Goal: Information Seeking & Learning: Compare options

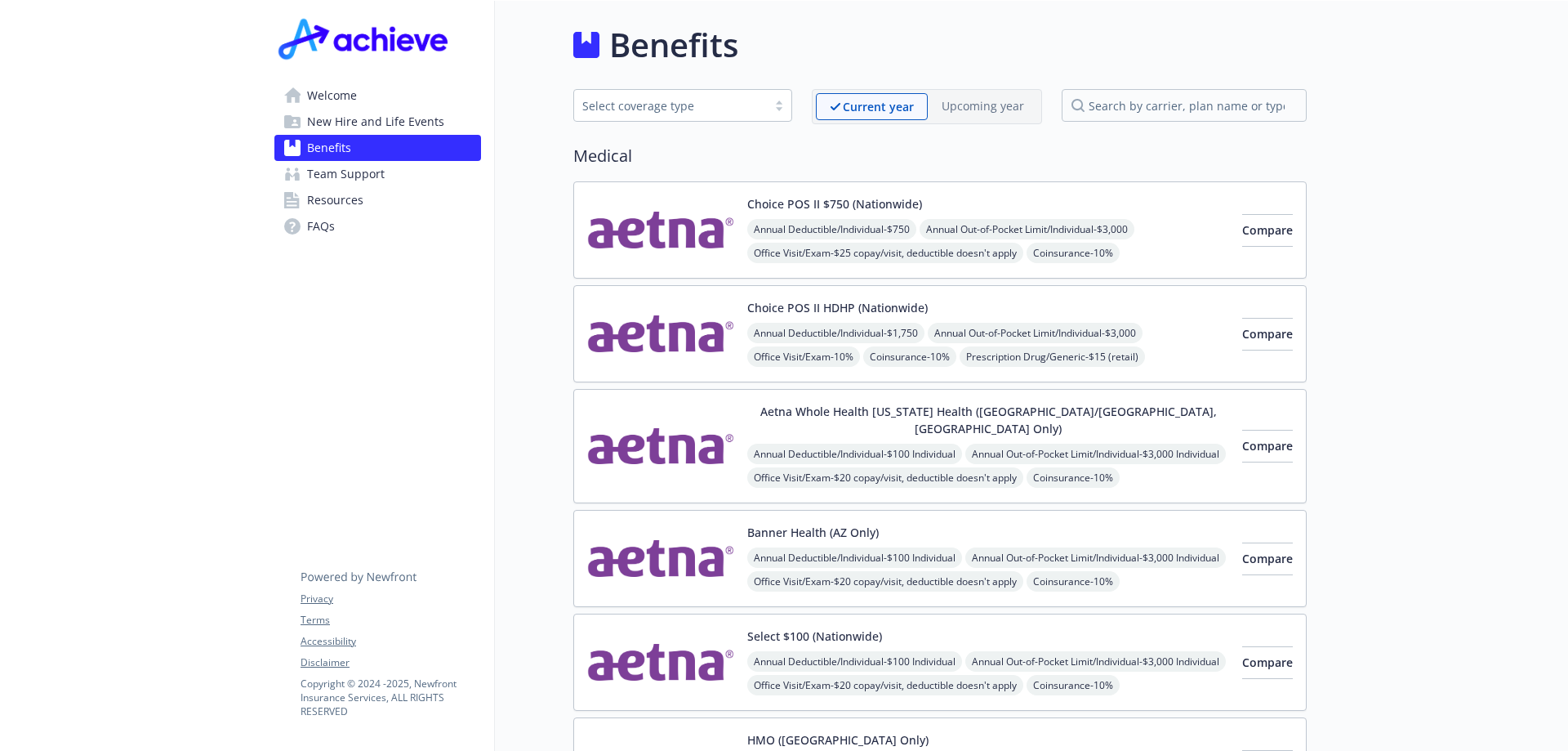
scroll to position [164, 12]
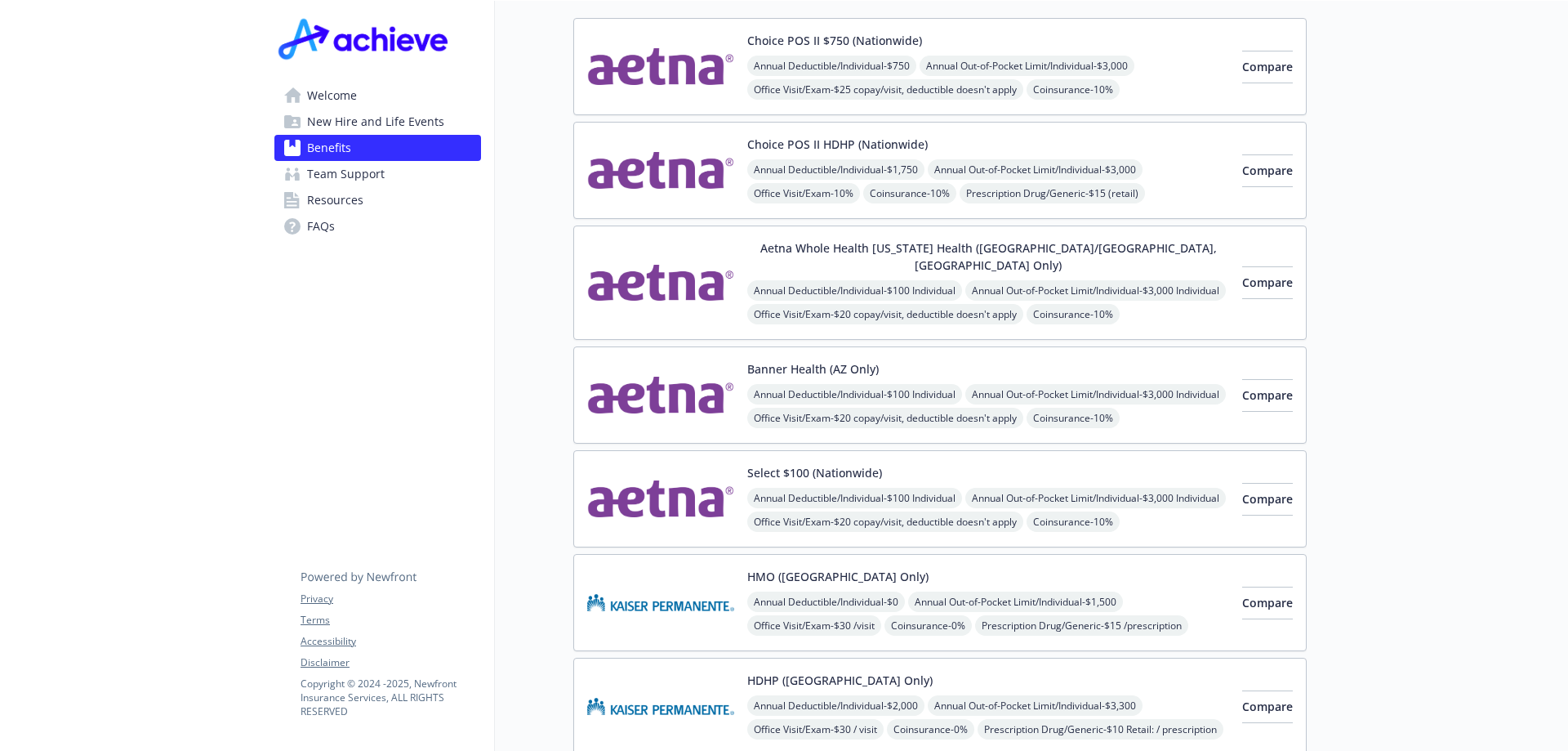
click at [1119, 262] on div "Aetna Whole Health [US_STATE] Health ([GEOGRAPHIC_DATA]/[GEOGRAPHIC_DATA], [GEO…" at bounding box center [988, 282] width 482 height 87
click at [347, 165] on span "Team Support" at bounding box center [346, 174] width 78 height 26
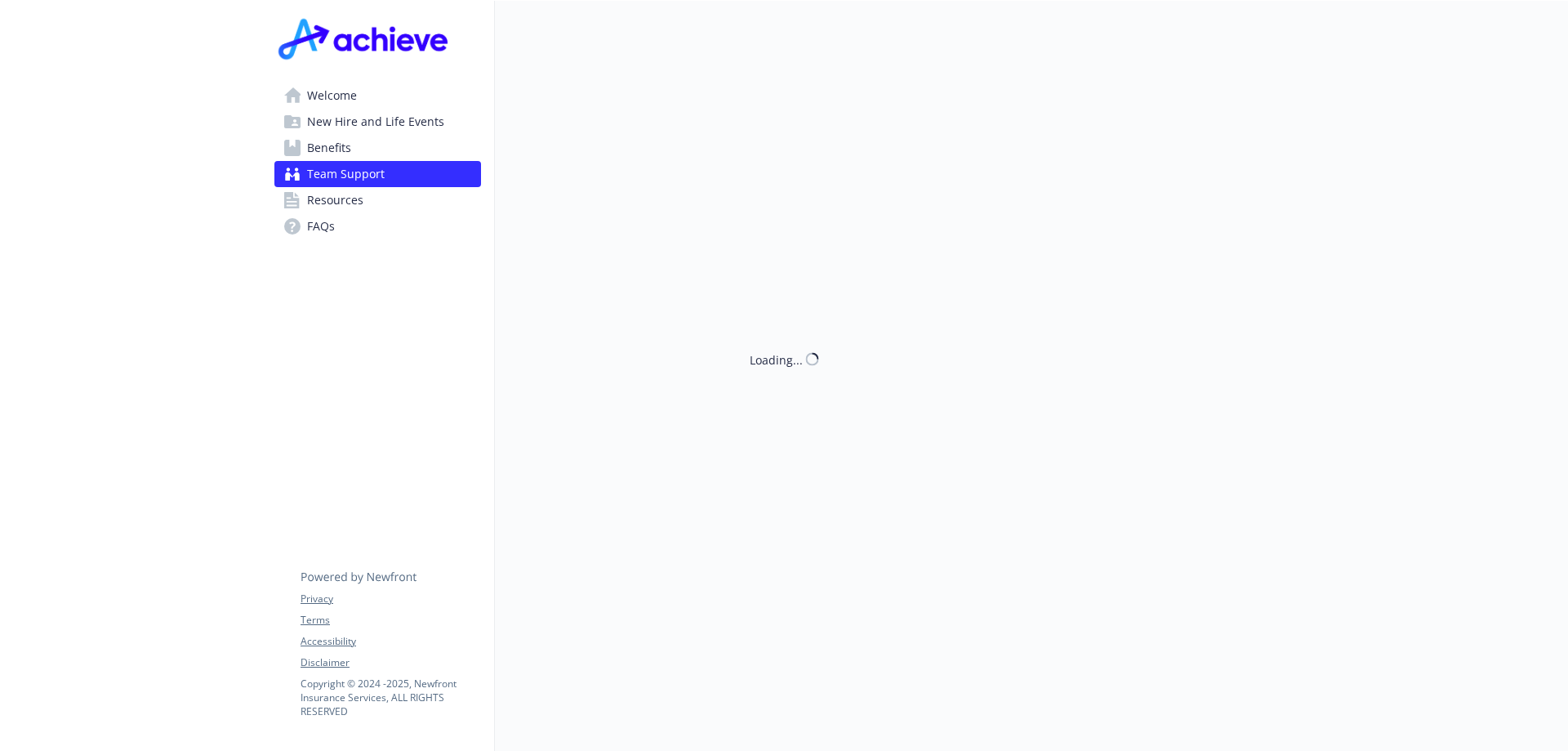
scroll to position [164, 12]
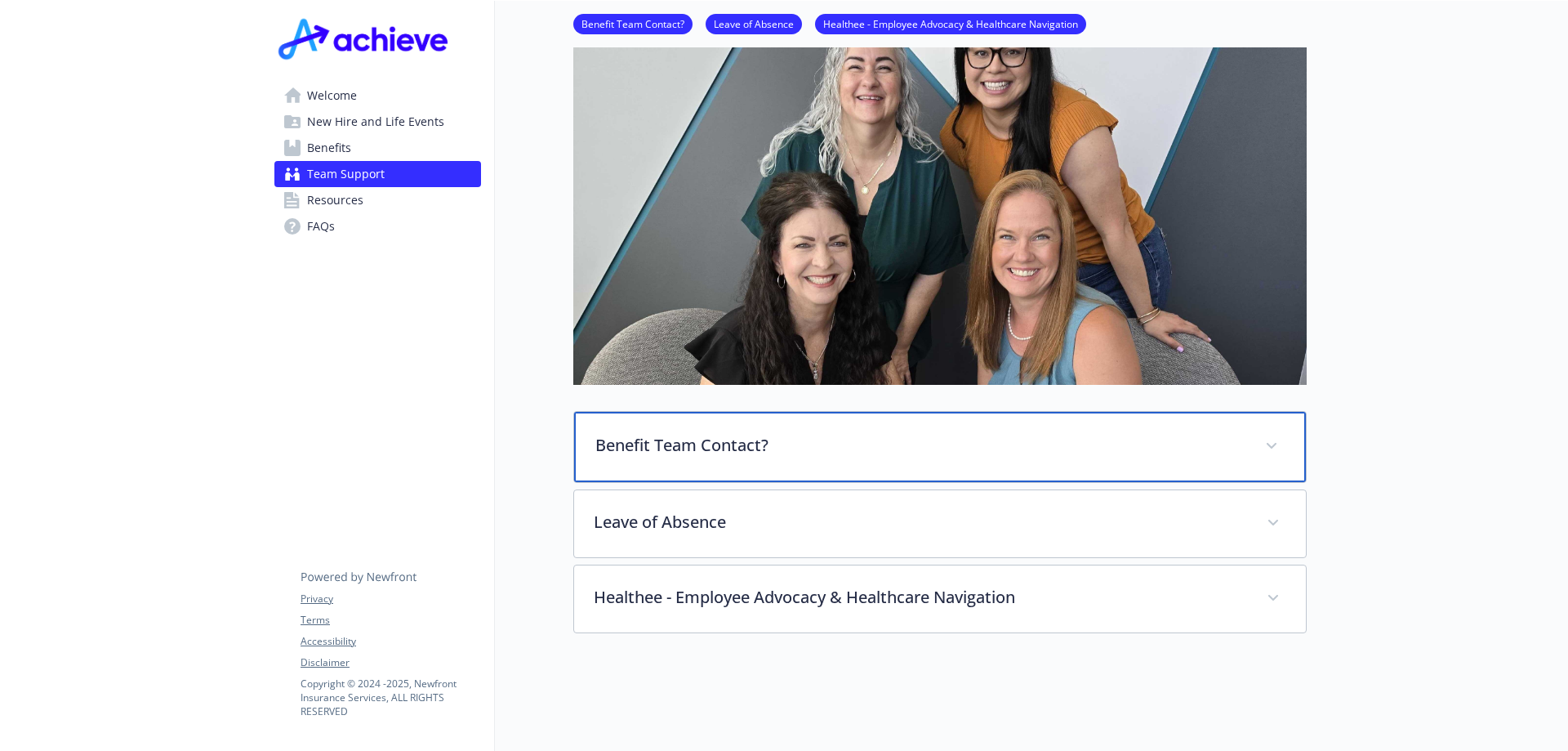
click at [779, 456] on div "Benefit Team Contact?" at bounding box center [940, 446] width 732 height 70
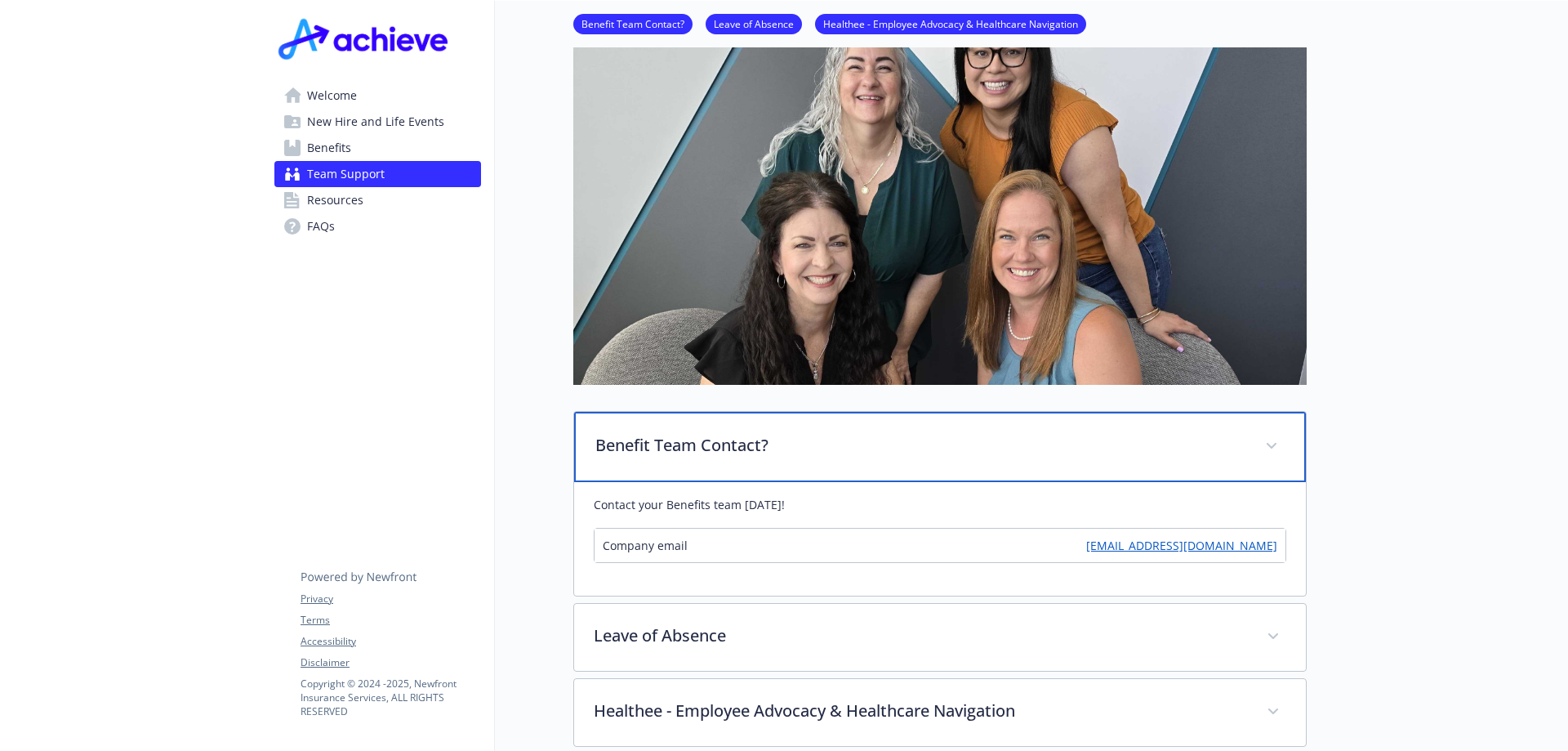
scroll to position [409, 12]
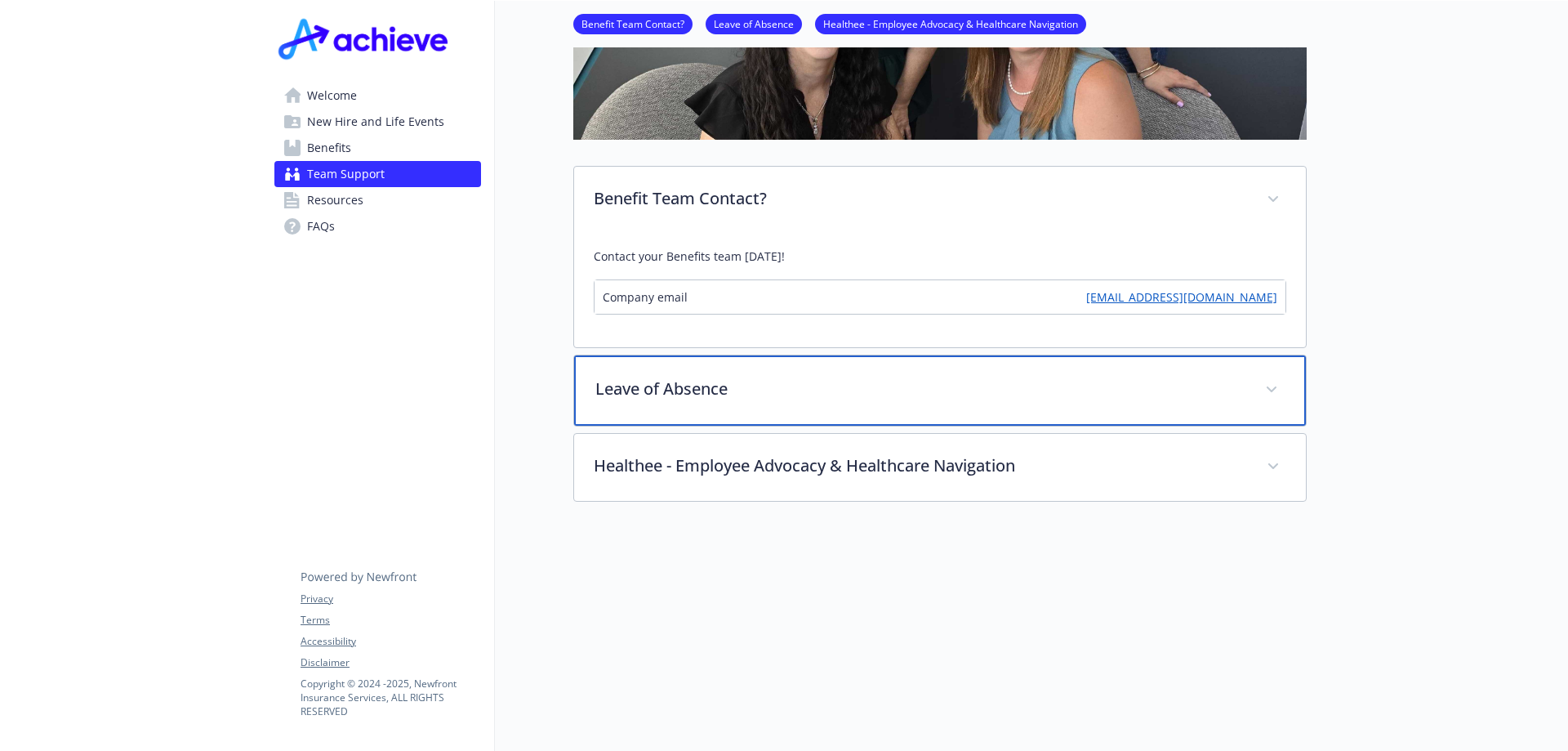
click at [813, 385] on p "Leave of Absence" at bounding box center [920, 389] width 650 height 25
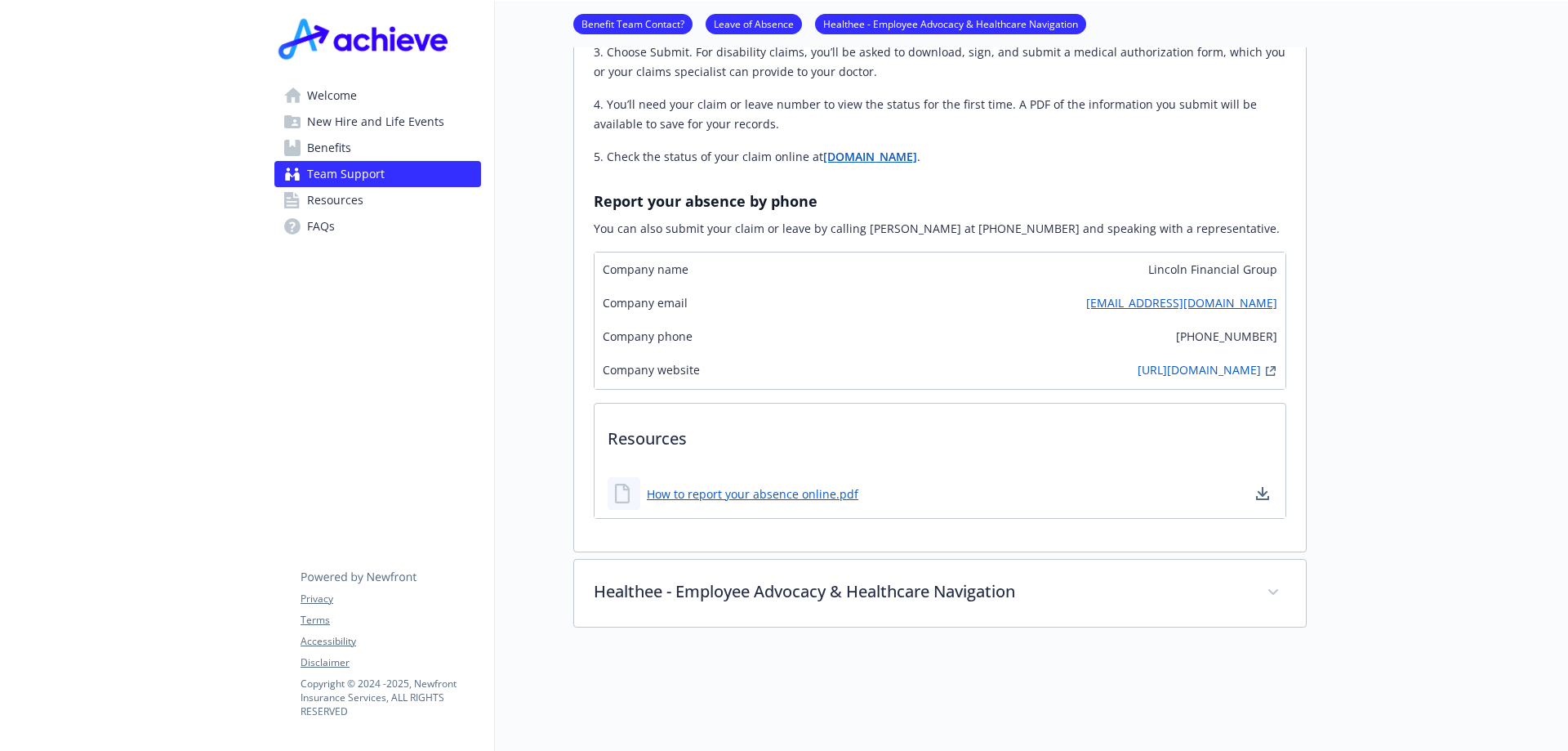
scroll to position [1355, 12]
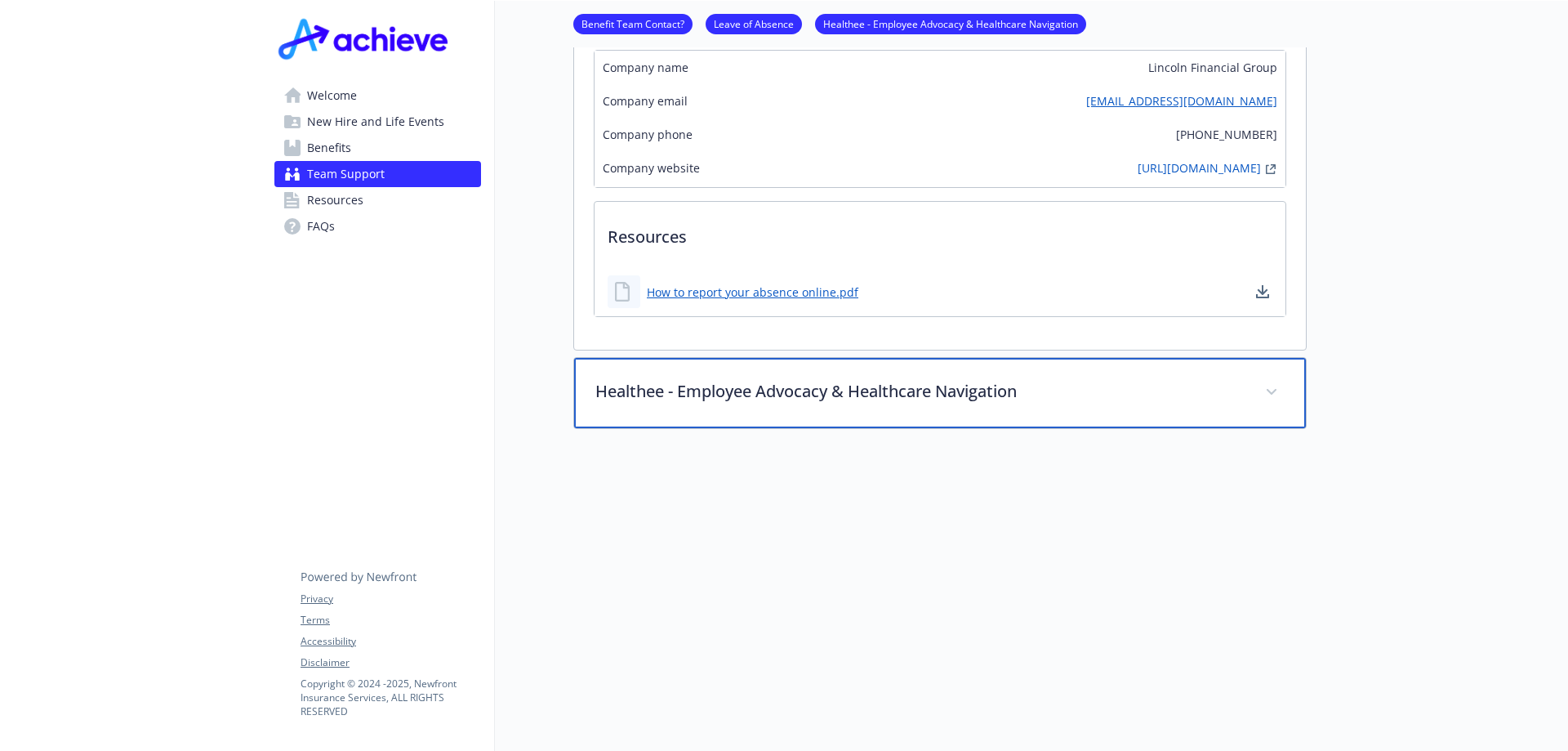
click at [1060, 393] on div "Healthee - Employee Advocacy & Healthcare Navigation" at bounding box center [940, 393] width 732 height 70
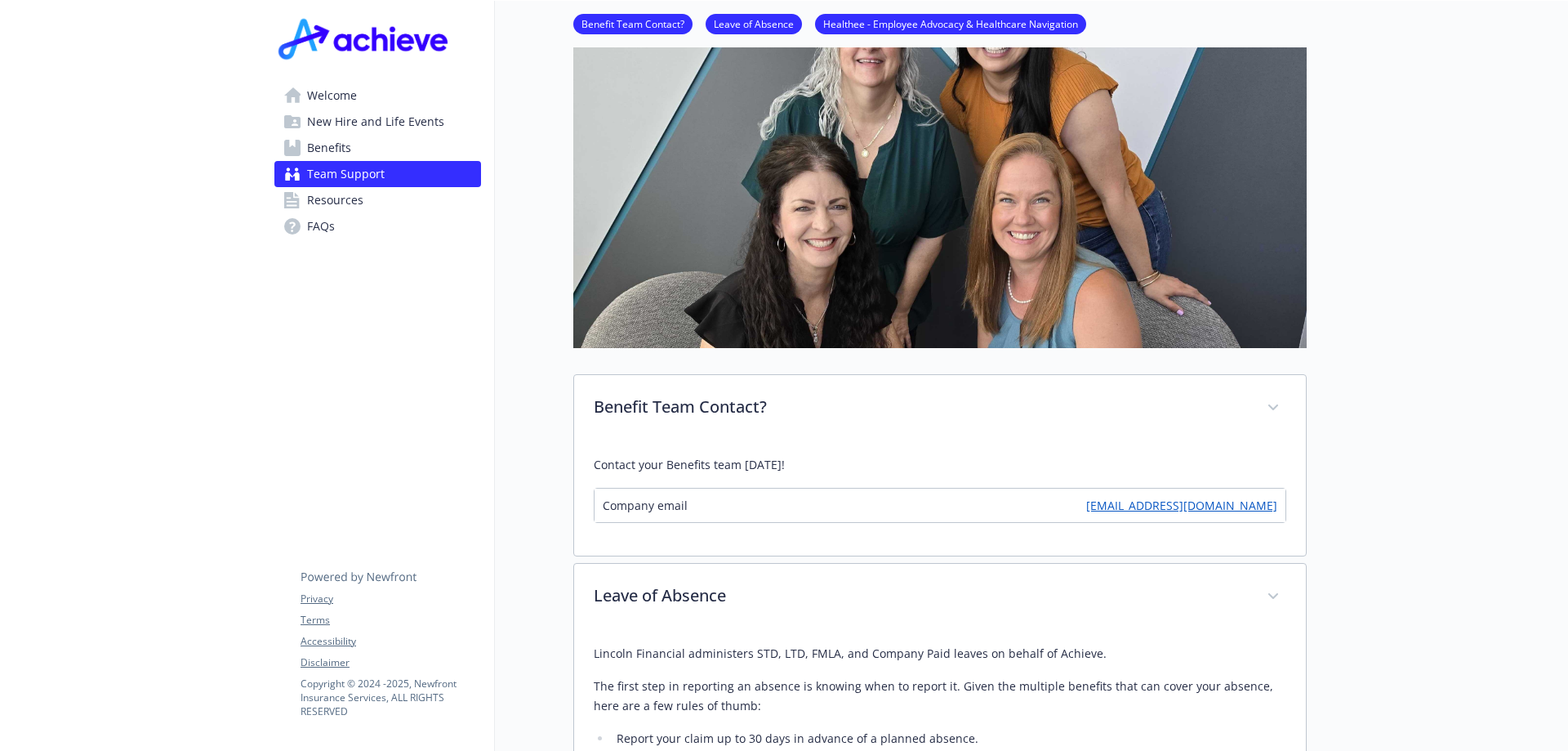
scroll to position [0, 12]
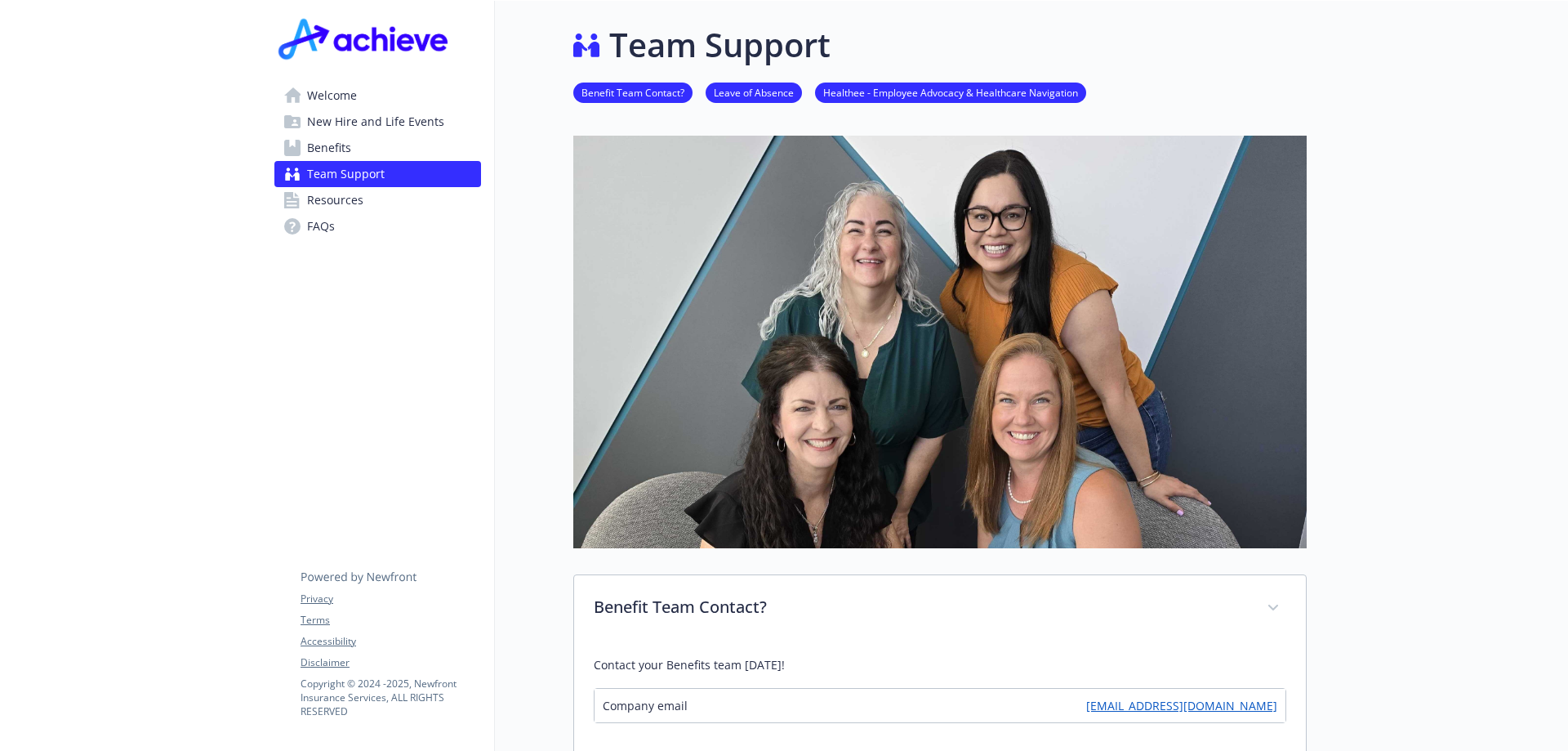
click at [337, 125] on span "New Hire and Life Events" at bounding box center [375, 122] width 137 height 26
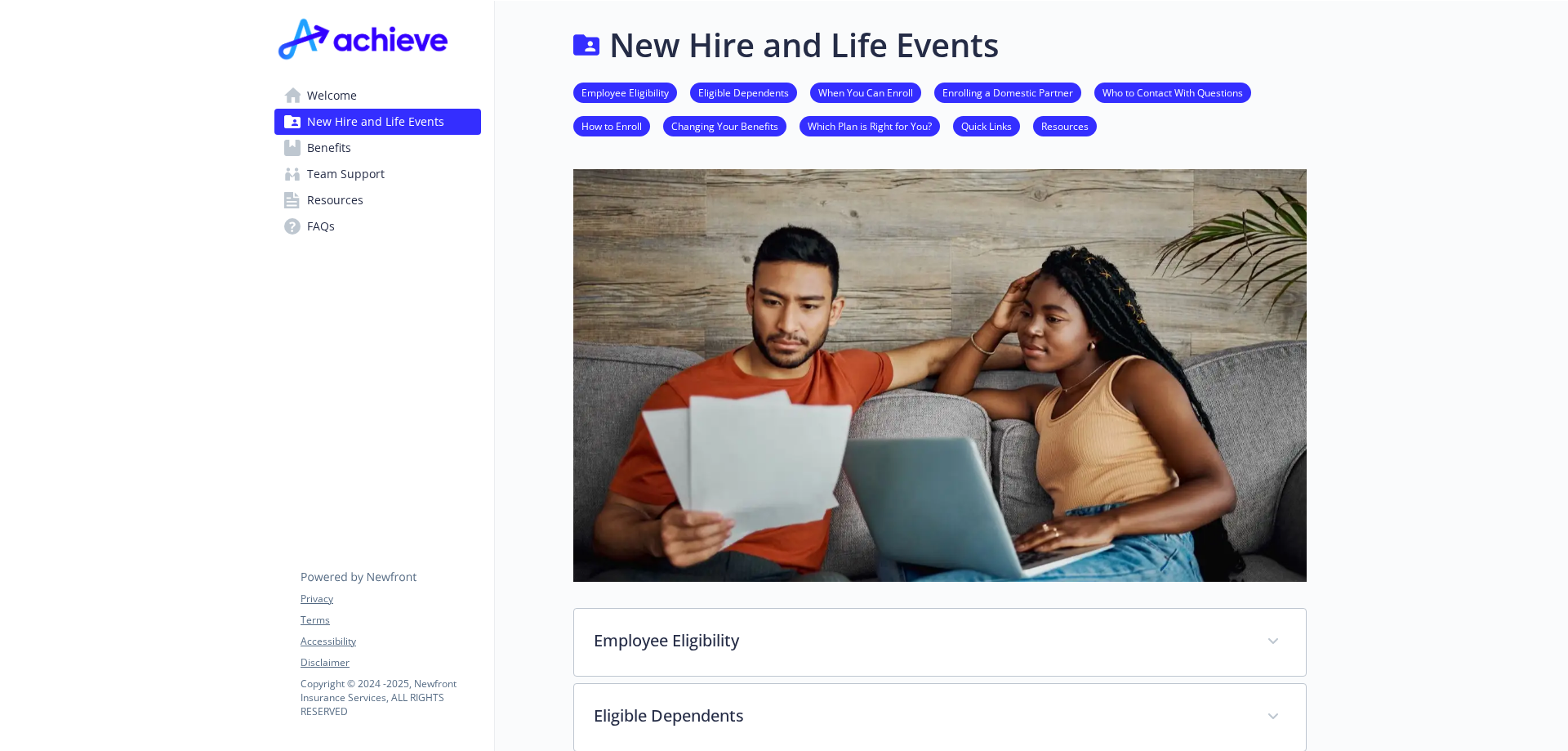
click at [379, 144] on link "Benefits" at bounding box center [378, 148] width 206 height 26
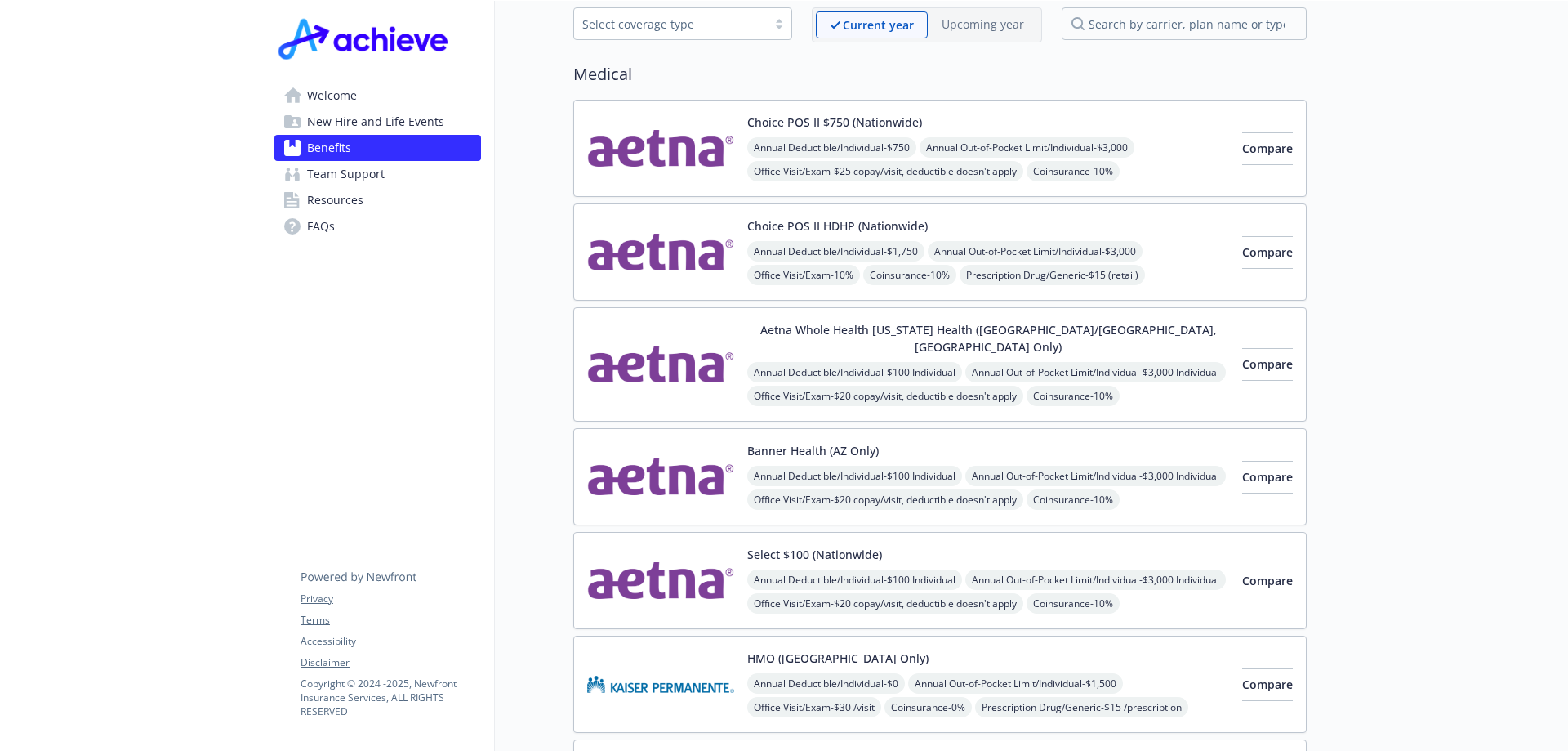
scroll to position [164, 12]
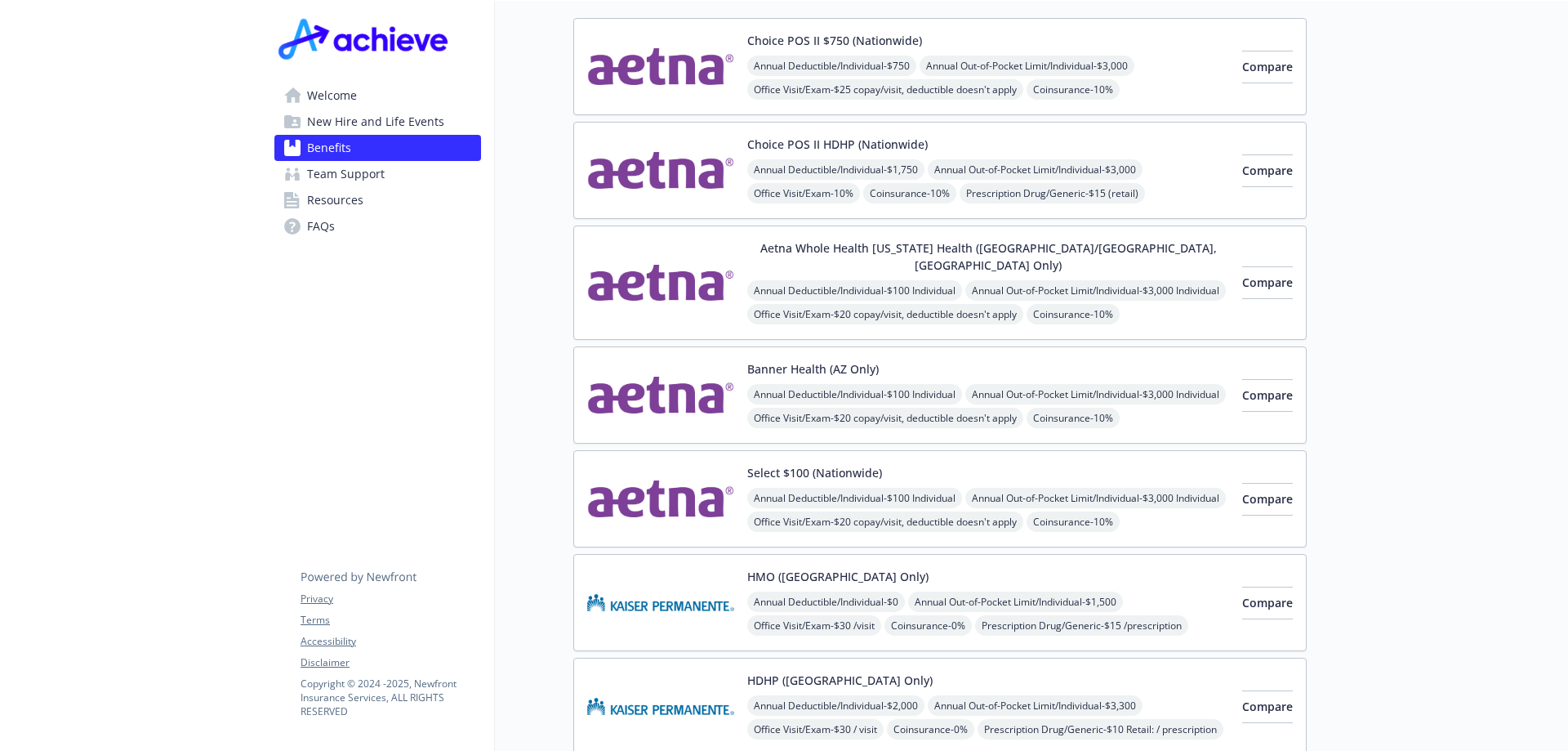
click at [1103, 488] on div "Annual Deductible/Individual - $100 Individual Annual Out-of-Pocket Limit/Indiv…" at bounding box center [988, 558] width 482 height 140
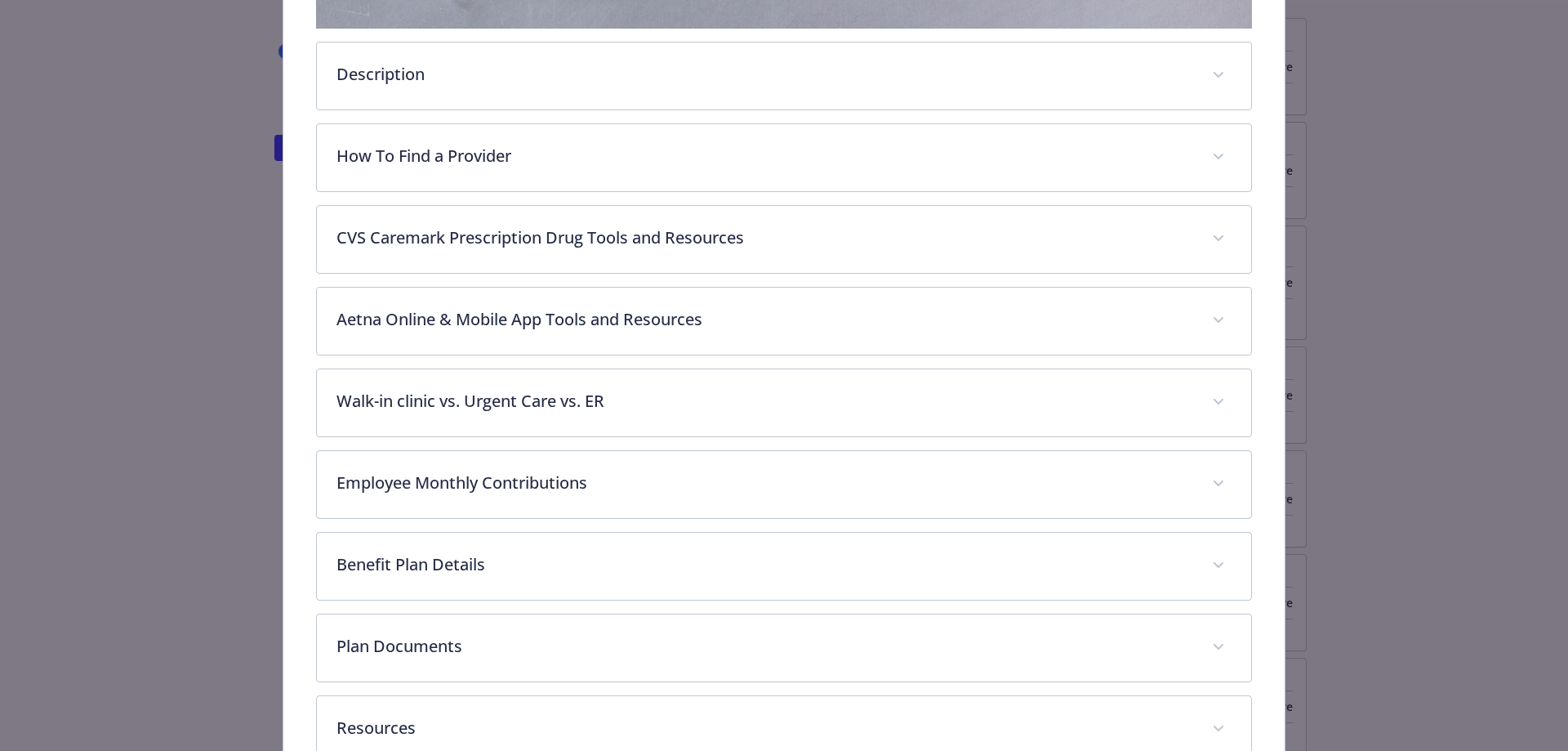
scroll to position [642, 0]
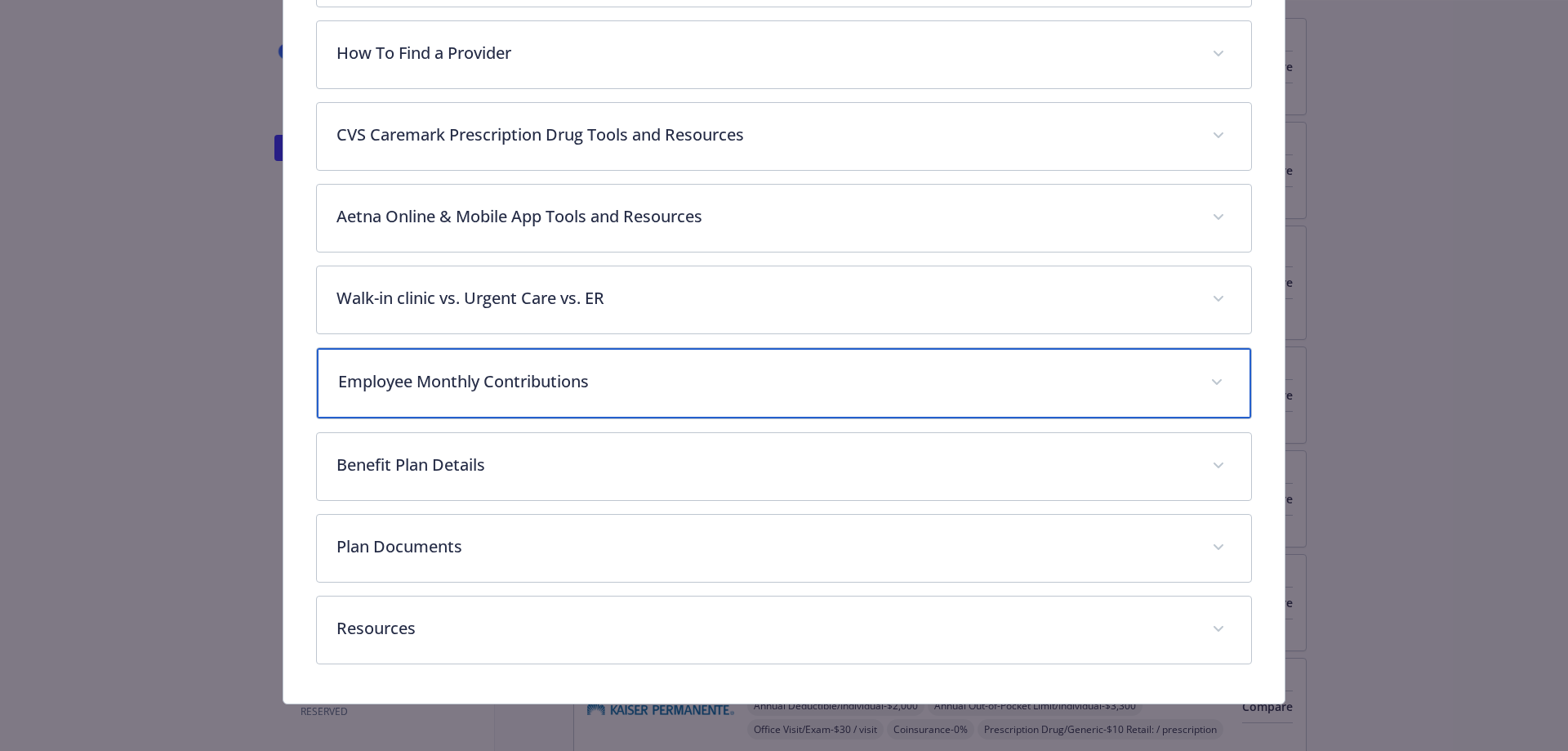
click at [656, 390] on div "Employee Monthly Contributions" at bounding box center [784, 383] width 935 height 70
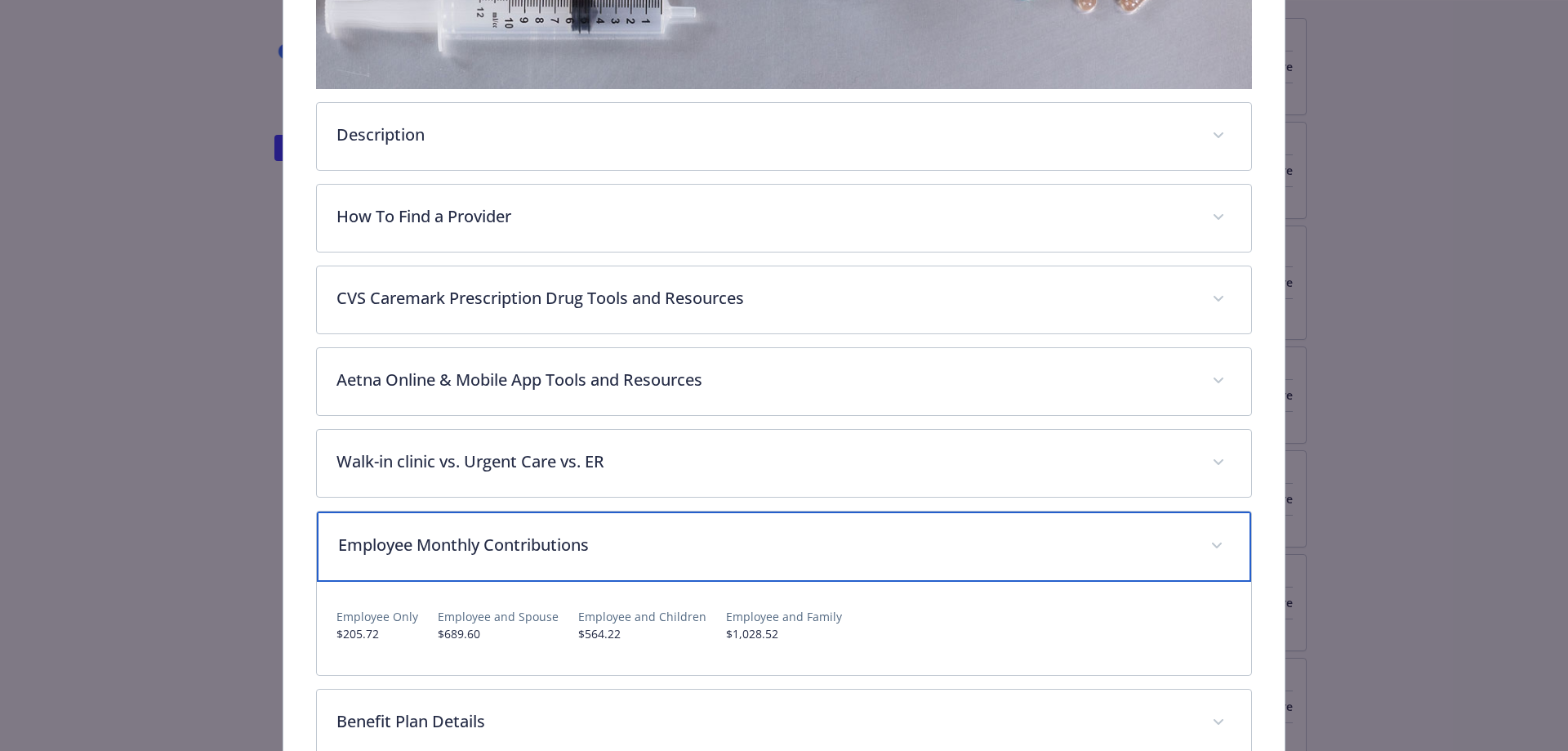
scroll to position [70, 0]
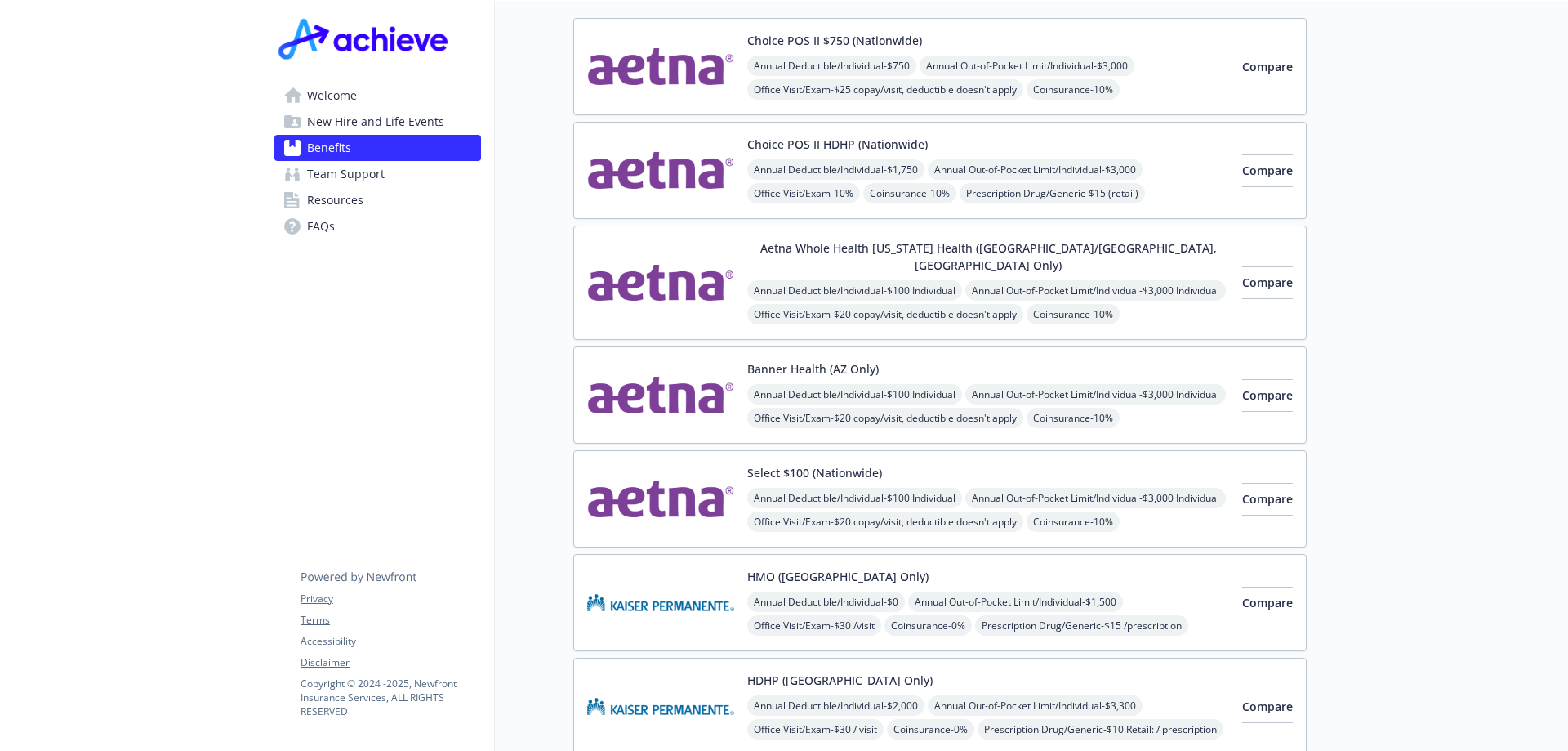
scroll to position [0, 12]
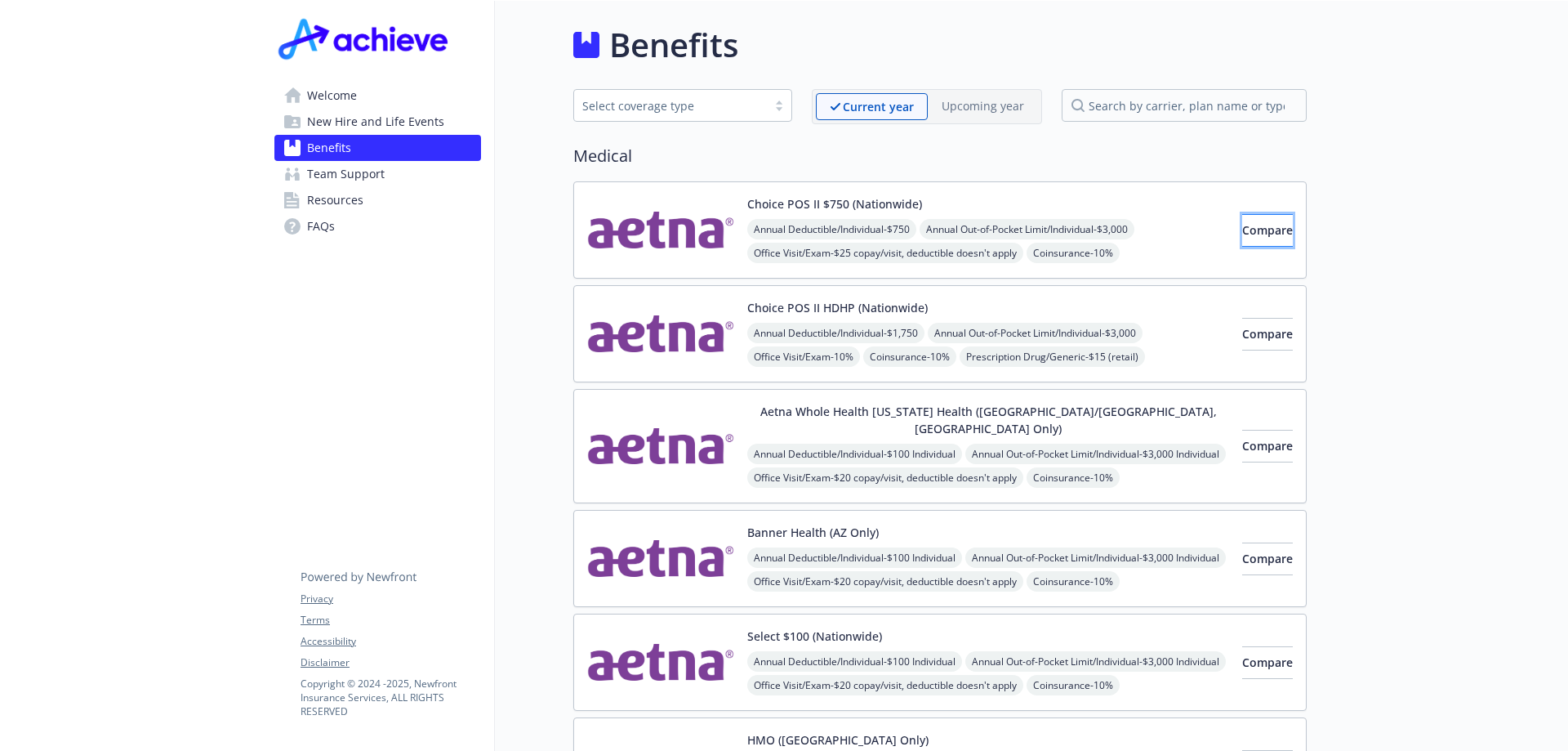
click at [1250, 227] on span "Compare" at bounding box center [1268, 230] width 51 height 16
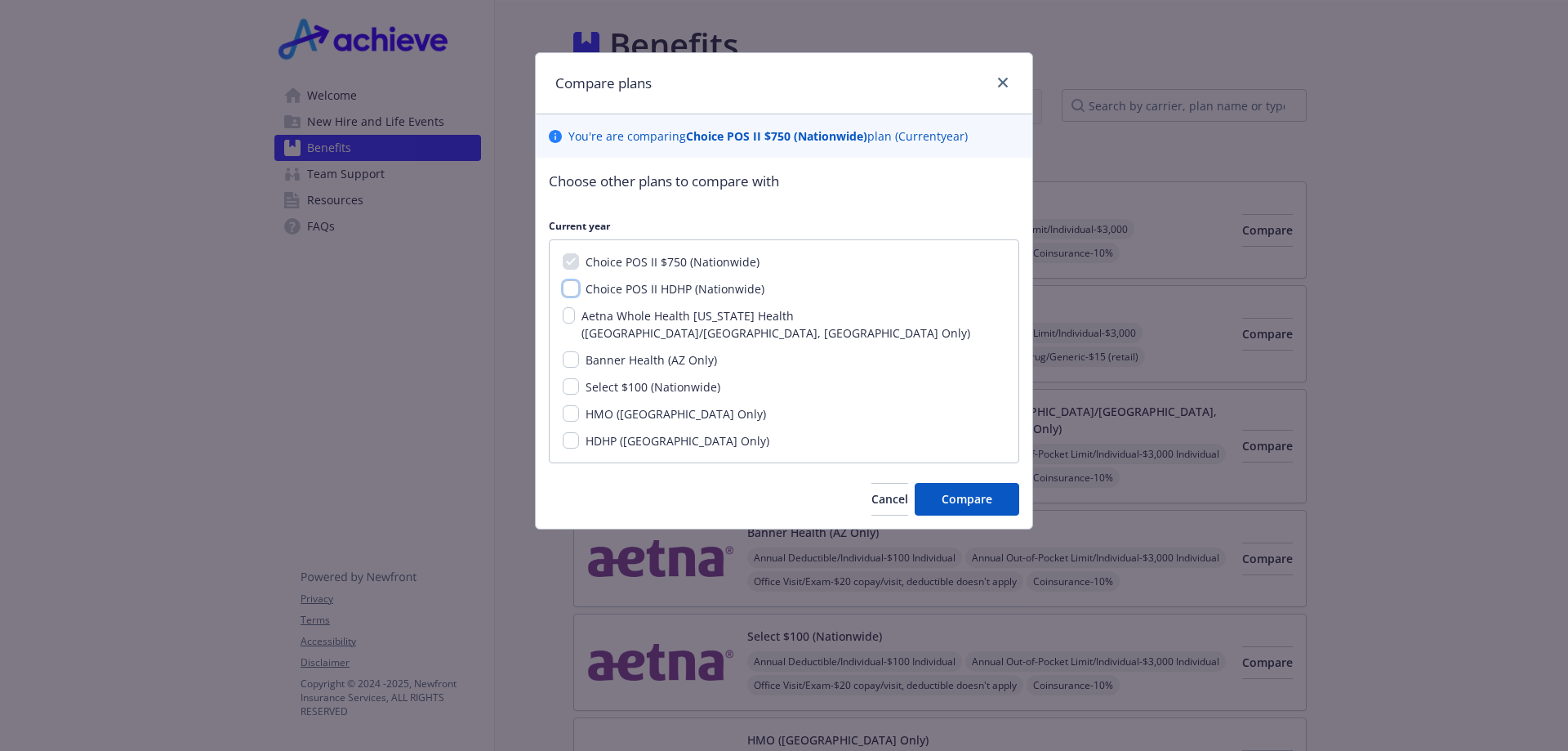
click at [572, 288] on input "Choice POS II HDHP (Nationwide)" at bounding box center [570, 288] width 17 height 17
checkbox input "true"
click at [570, 314] on input "Aetna Whole Health [US_STATE] Health ([GEOGRAPHIC_DATA]/[GEOGRAPHIC_DATA], [GEO…" at bounding box center [569, 315] width 12 height 17
checkbox input "true"
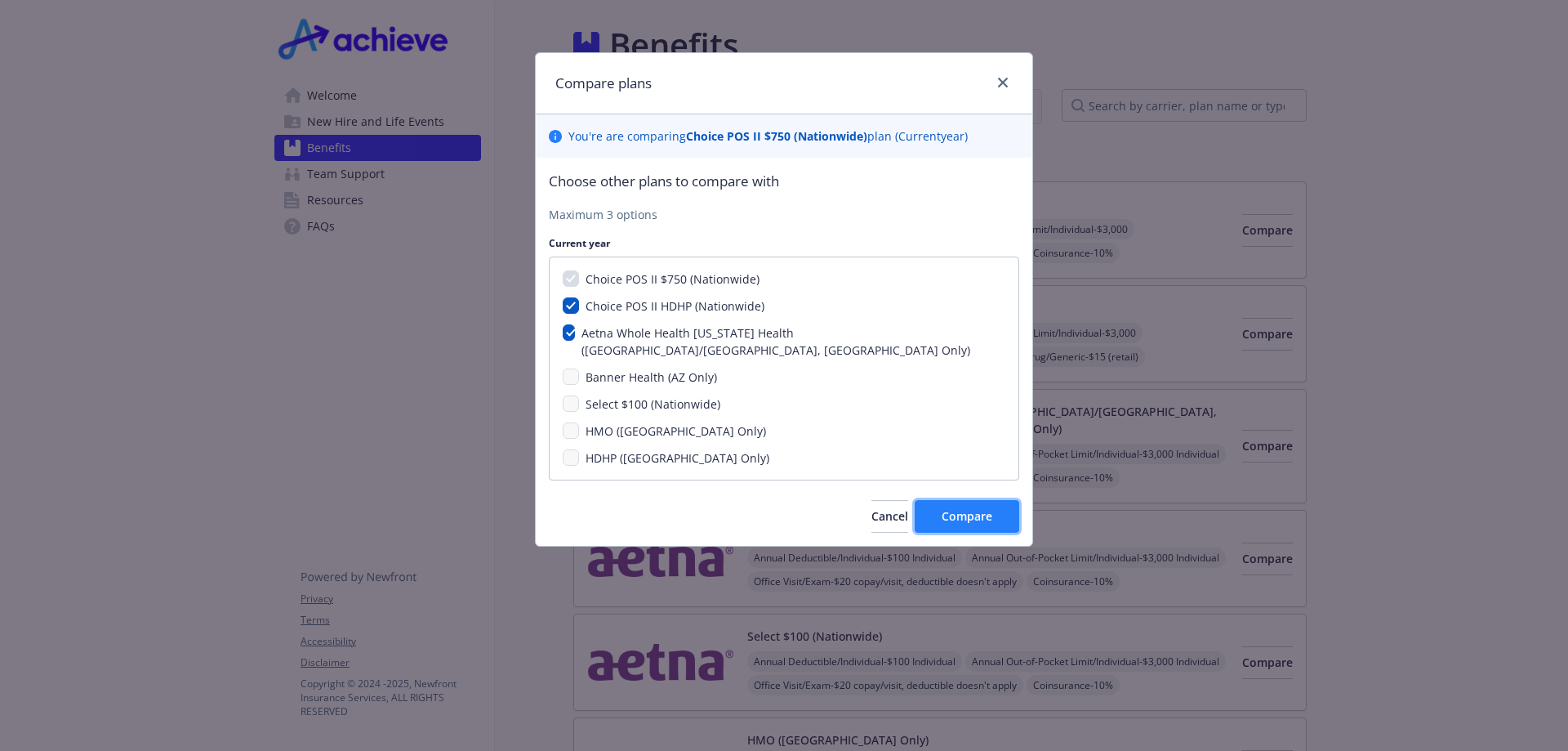
click at [966, 509] on span "Compare" at bounding box center [967, 516] width 51 height 16
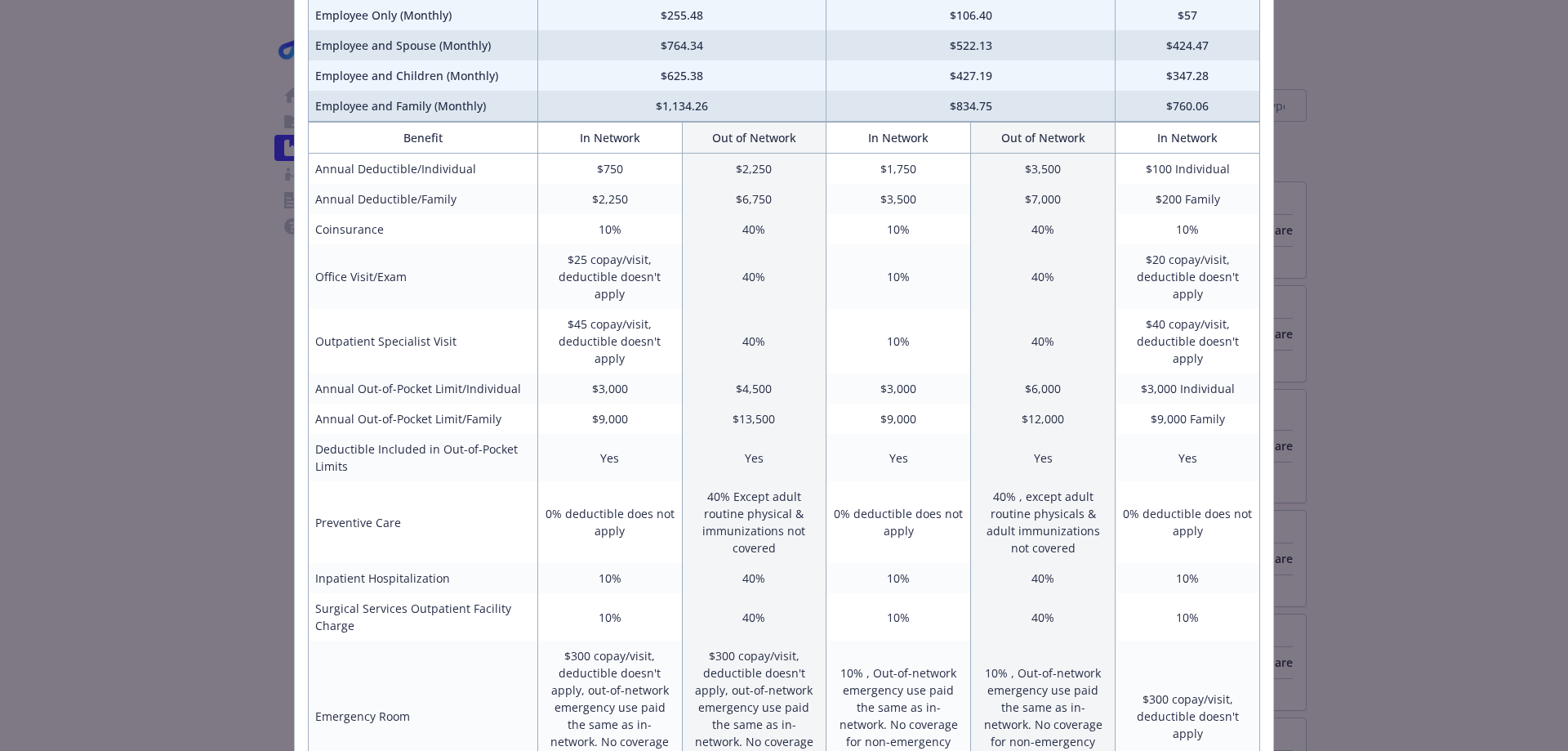
scroll to position [0, 0]
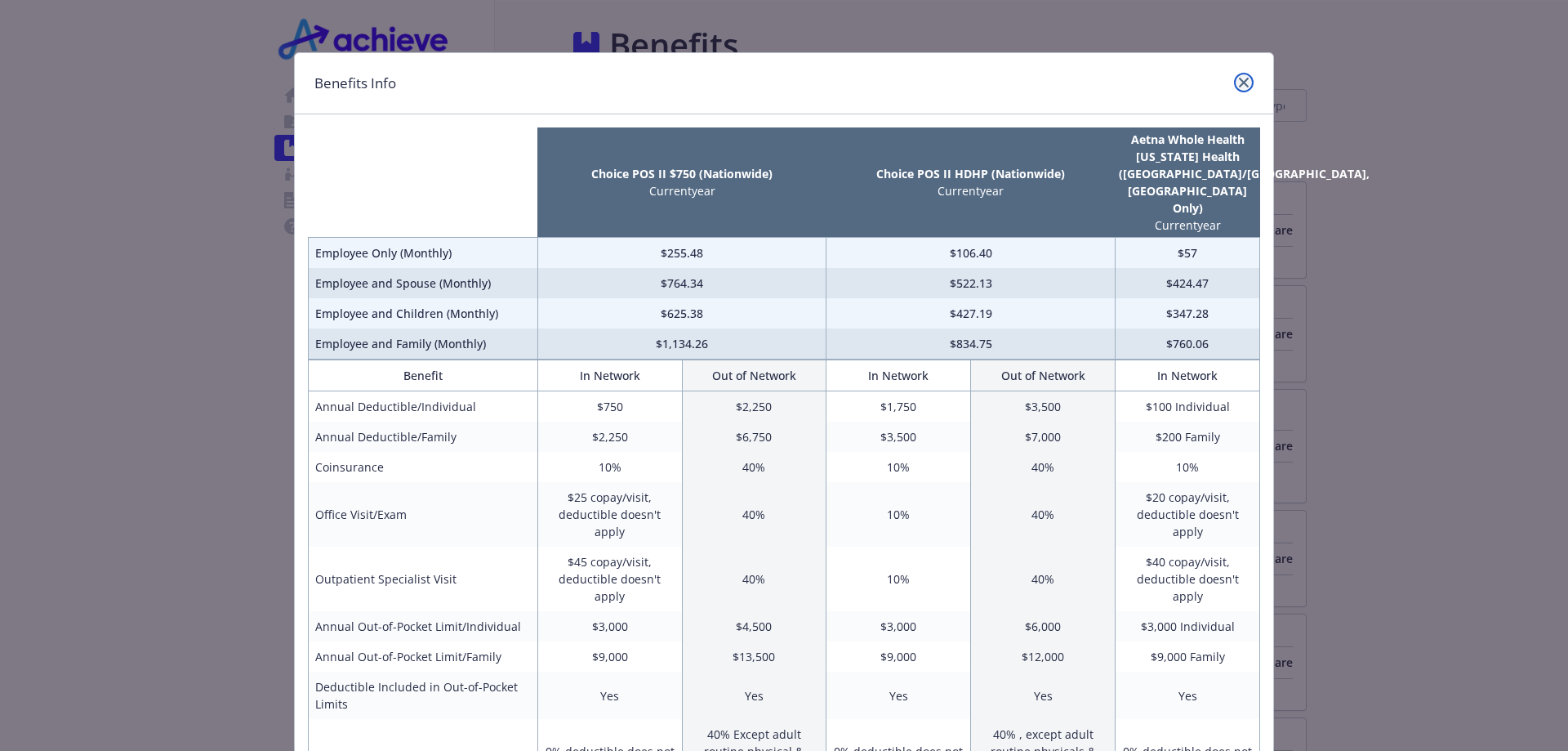
click at [1239, 79] on icon "close" at bounding box center [1243, 82] width 10 height 10
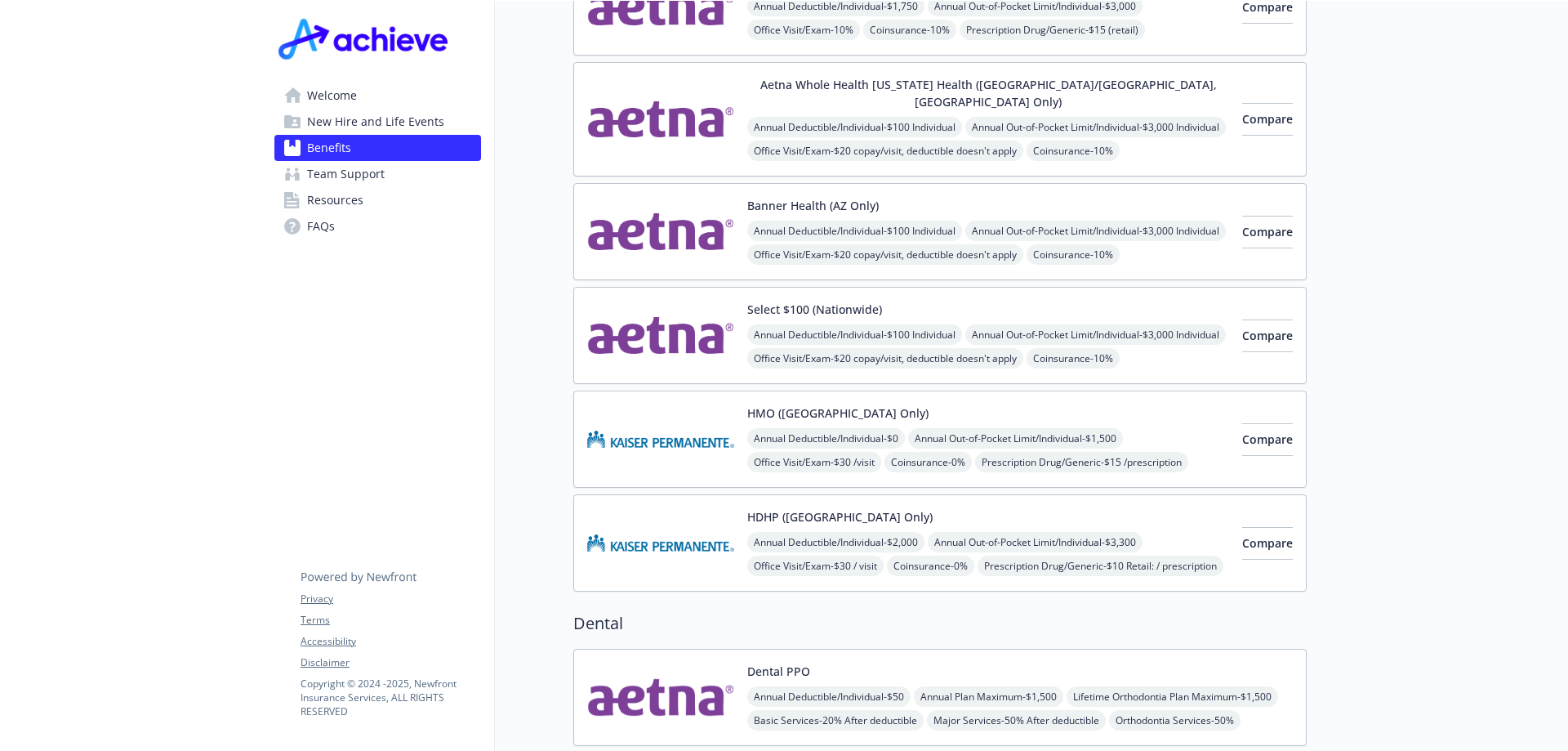
click at [1060, 116] on div "Annual Deductible/Individual - $100 Individual Annual Out-of-Pocket Limit/Indiv…" at bounding box center [988, 174] width 482 height 116
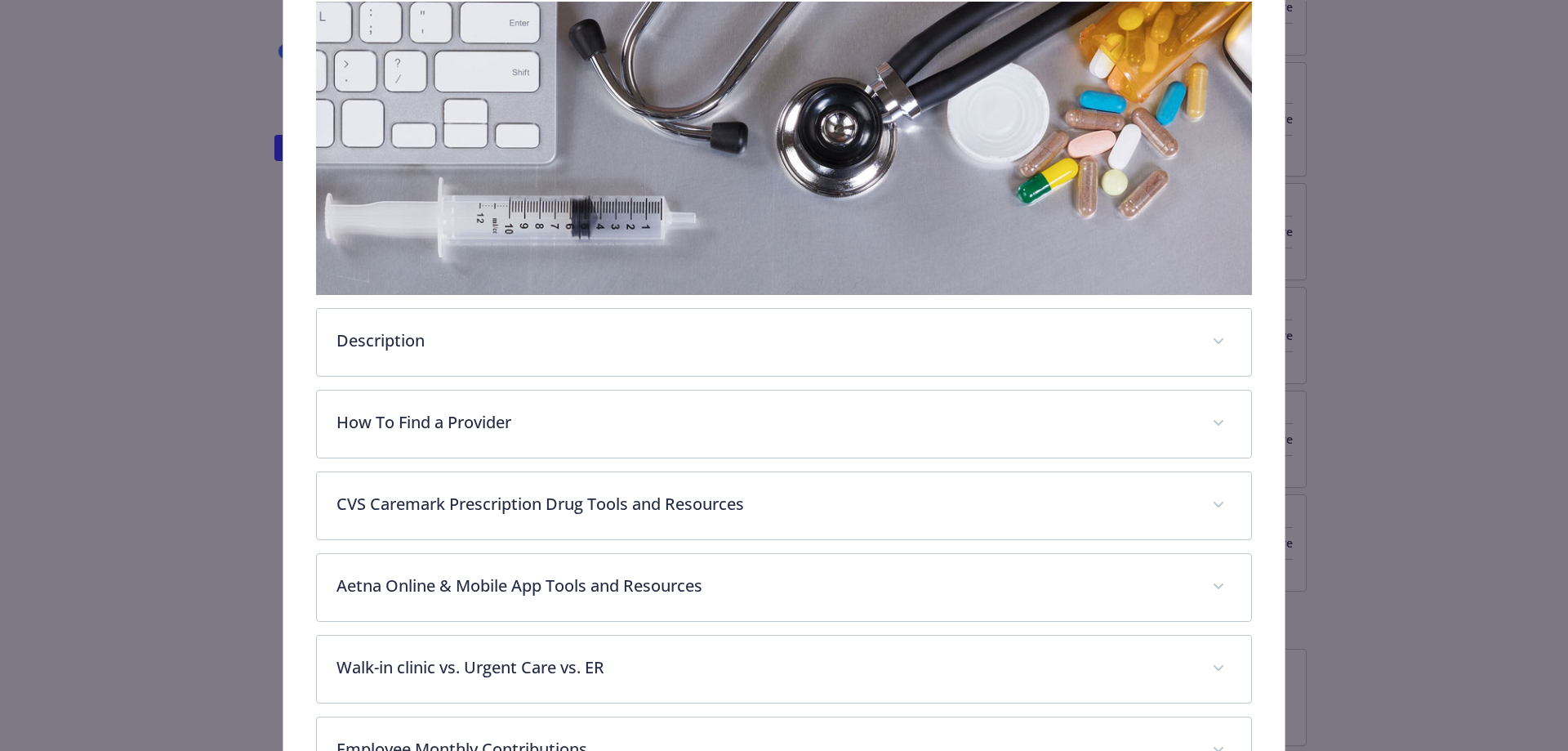
scroll to position [458, 0]
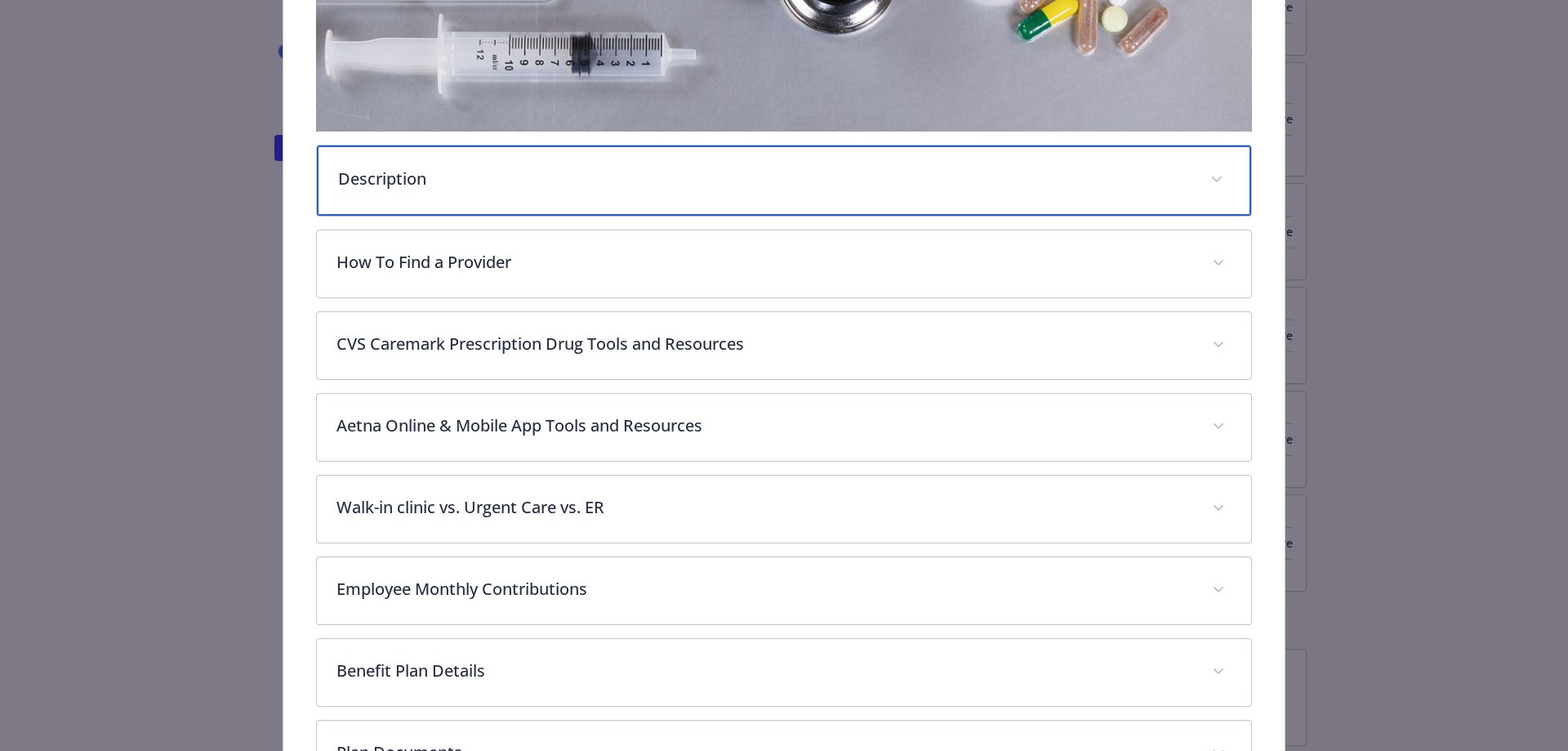
click at [628, 166] on p "Description" at bounding box center [764, 179] width 853 height 25
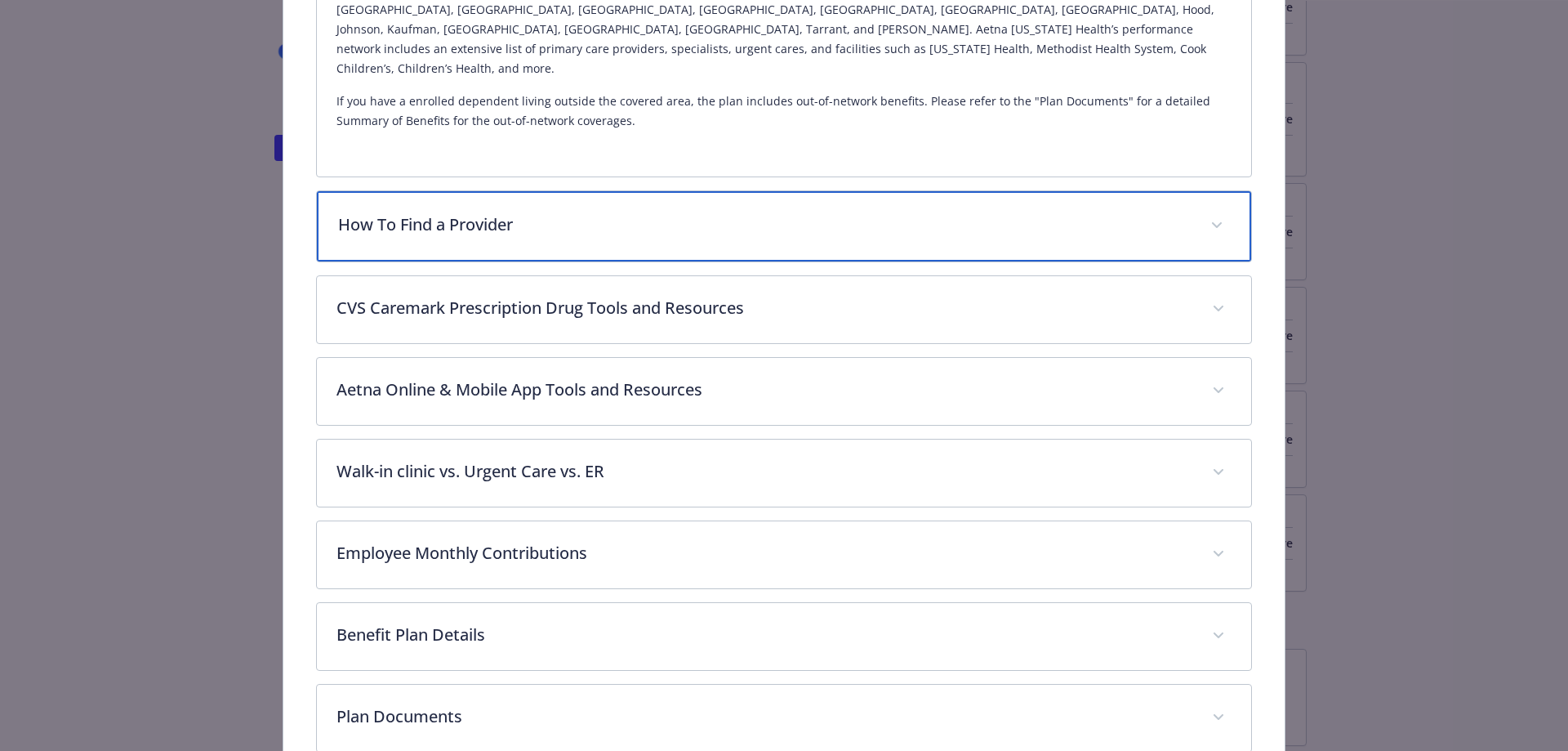
scroll to position [699, 0]
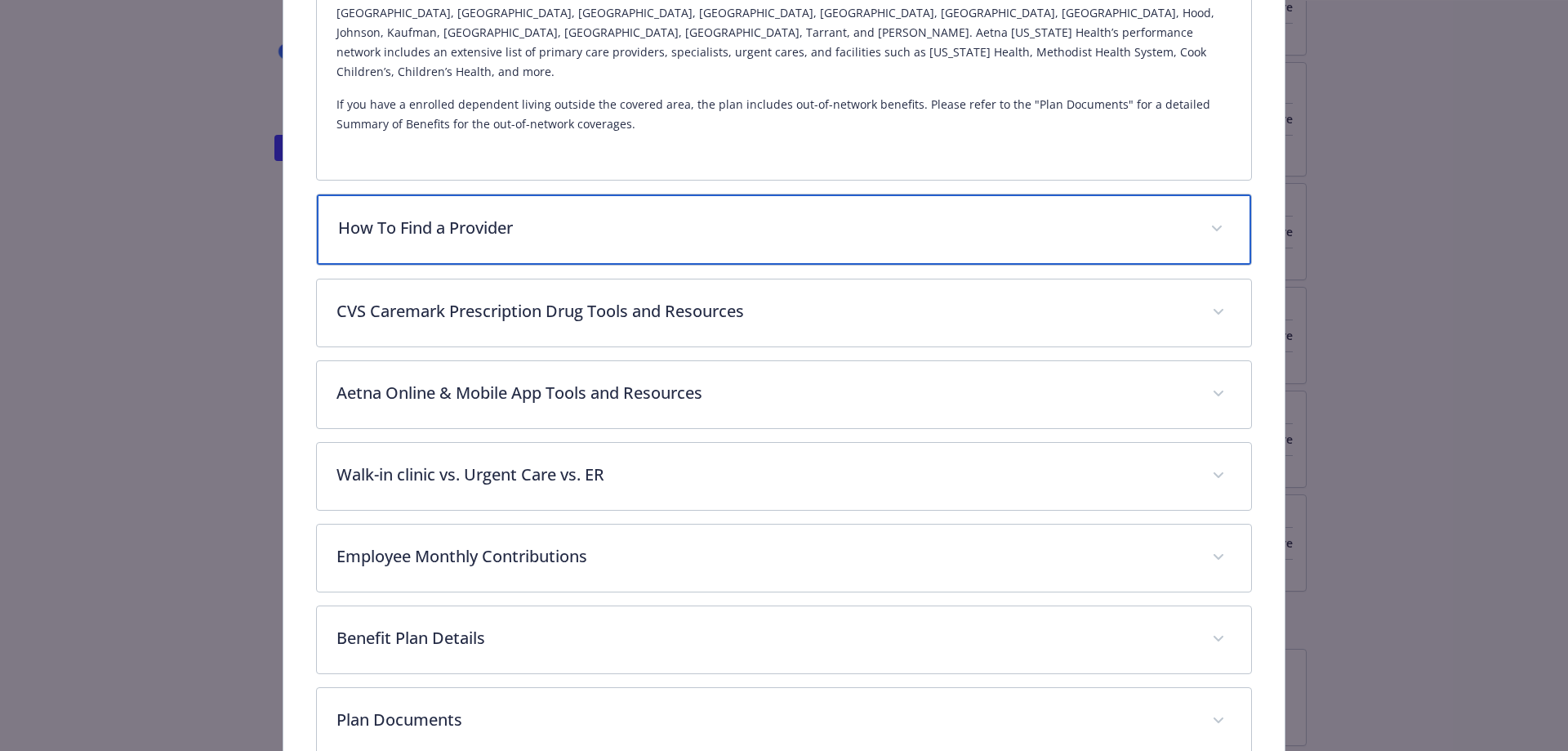
click at [760, 215] on p "How To Find a Provider" at bounding box center [764, 228] width 853 height 25
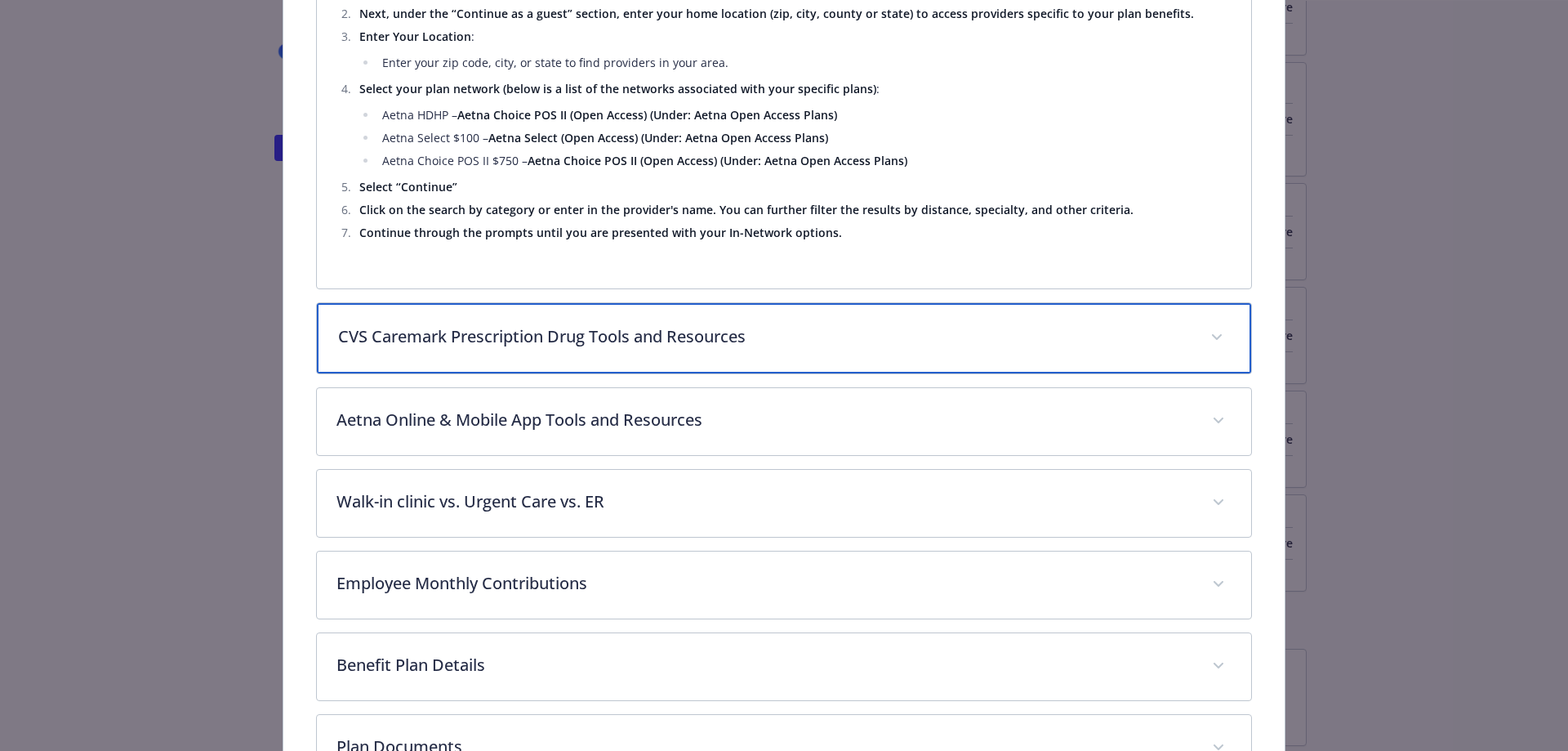
click at [765, 325] on p "CVS Caremark Prescription Drug Tools and Resources" at bounding box center [764, 337] width 853 height 25
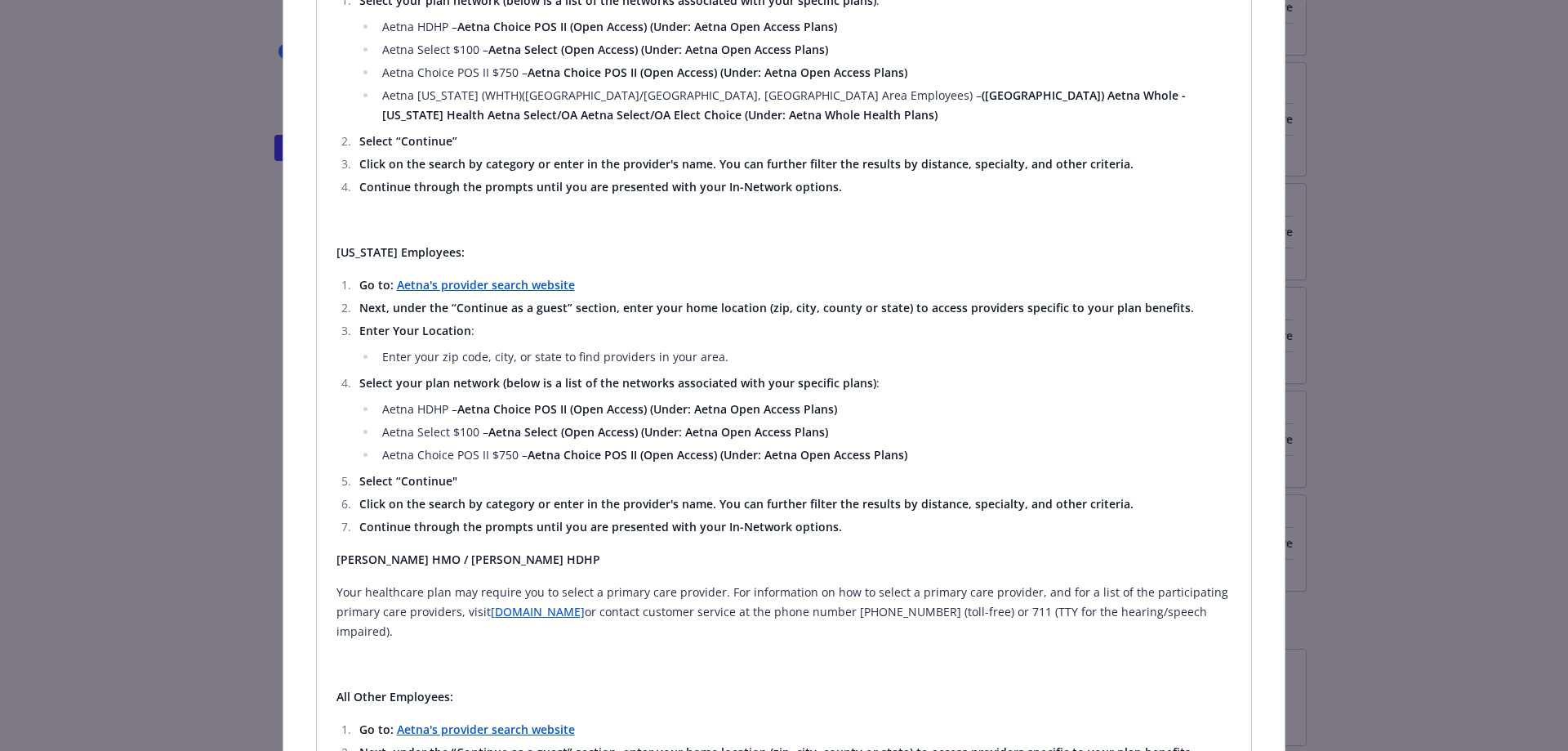
scroll to position [1512, 0]
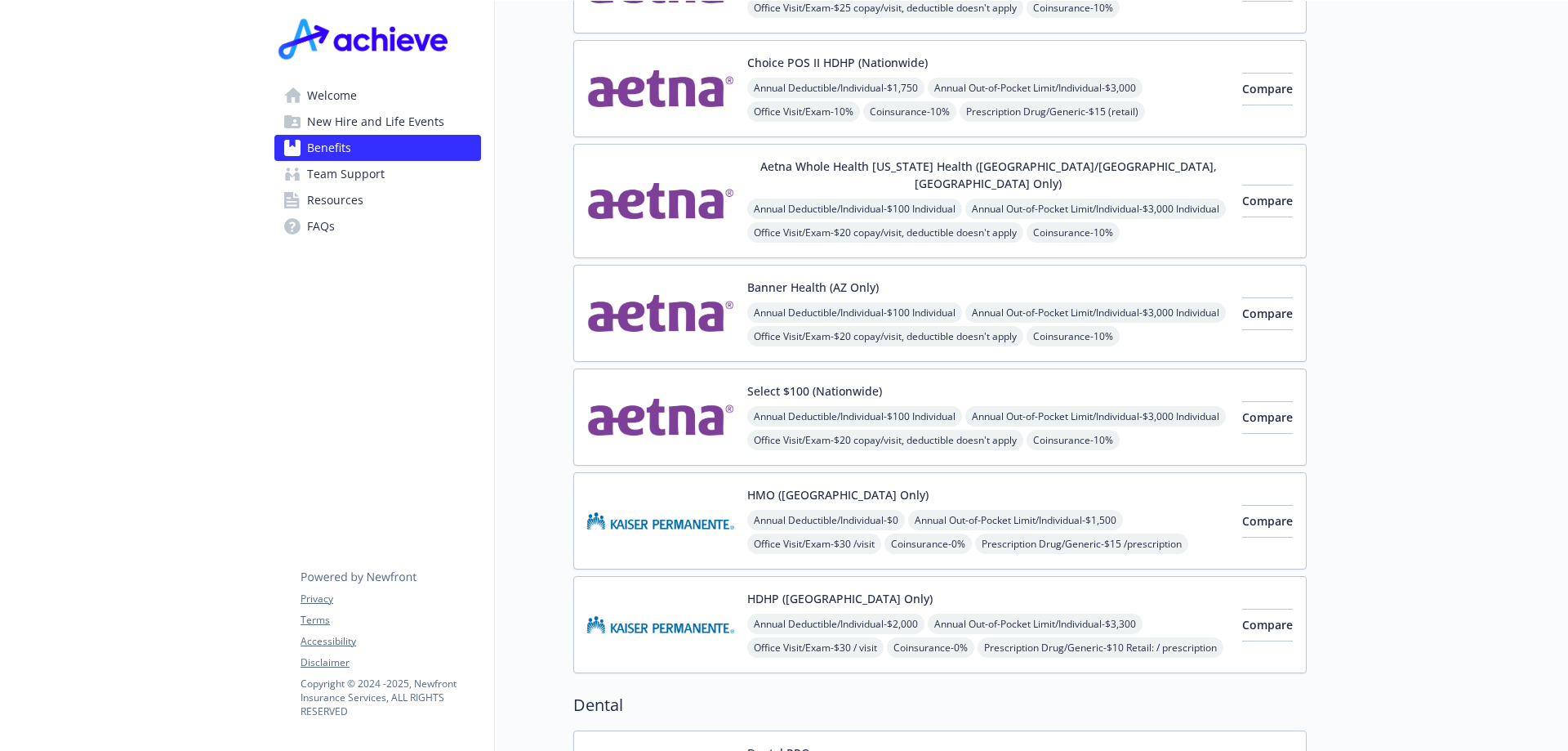
scroll to position [0, 12]
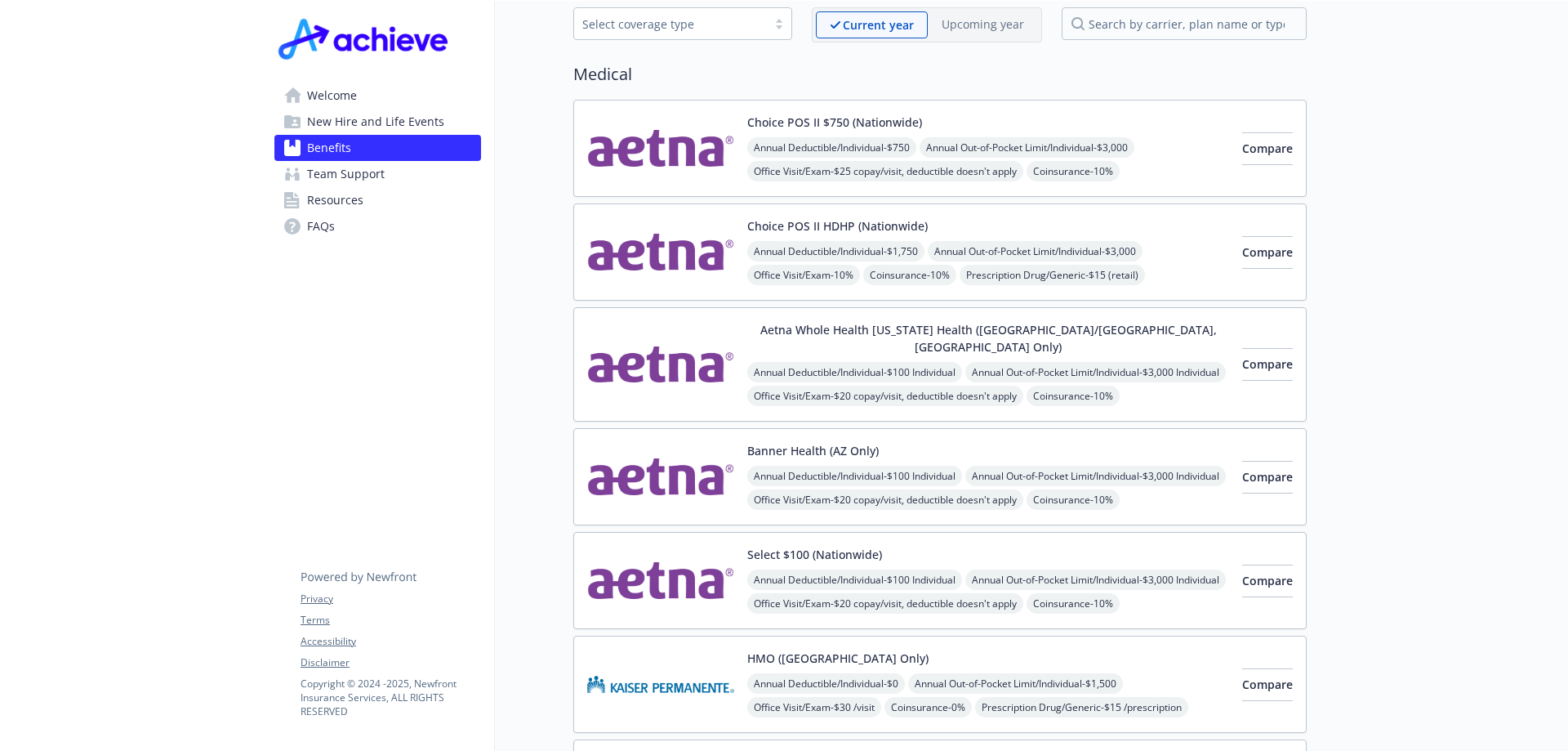
click at [1066, 361] on div "Annual Deductible/Individual - $100 Individual Annual Out-of-Pocket Limit/Indiv…" at bounding box center [988, 419] width 482 height 116
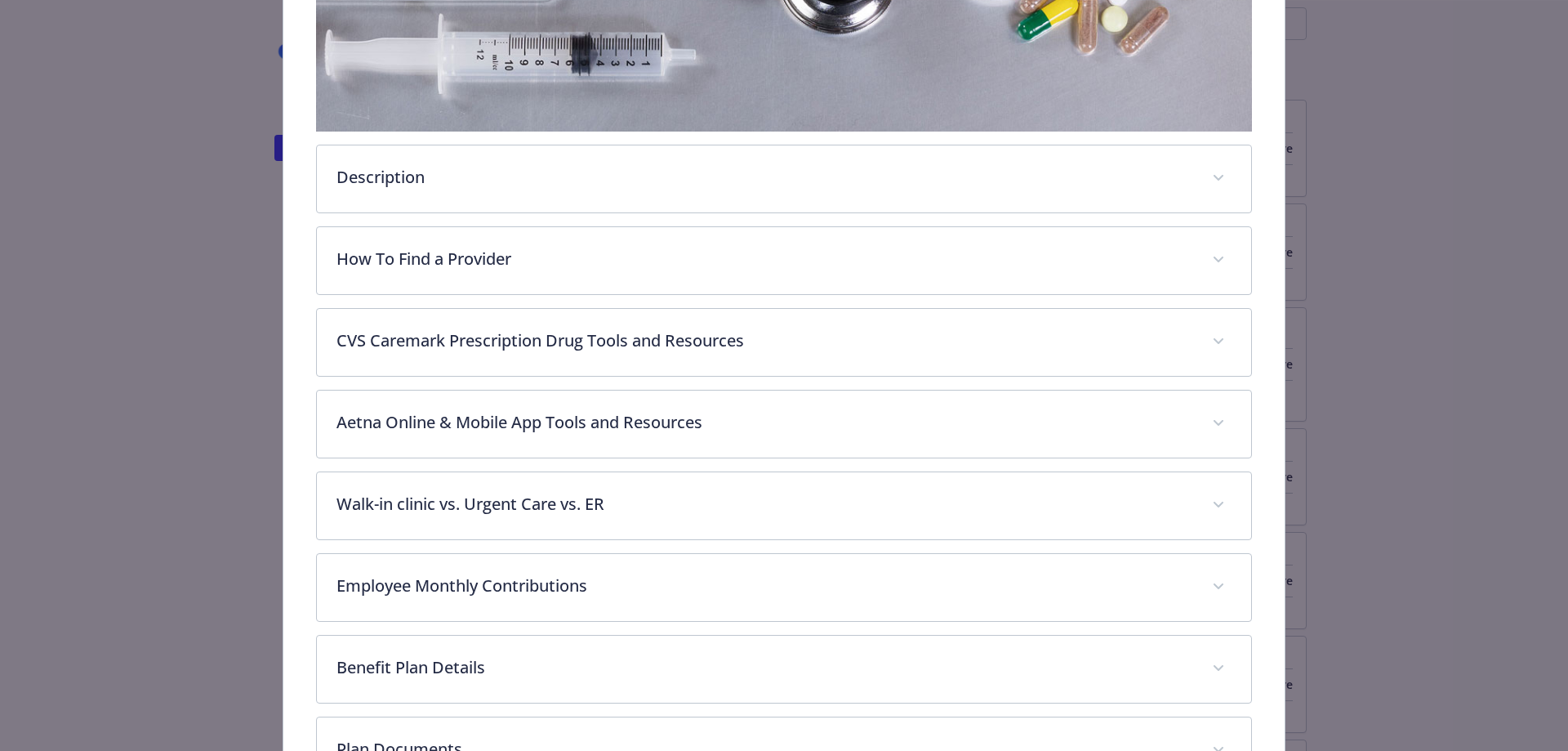
scroll to position [621, 0]
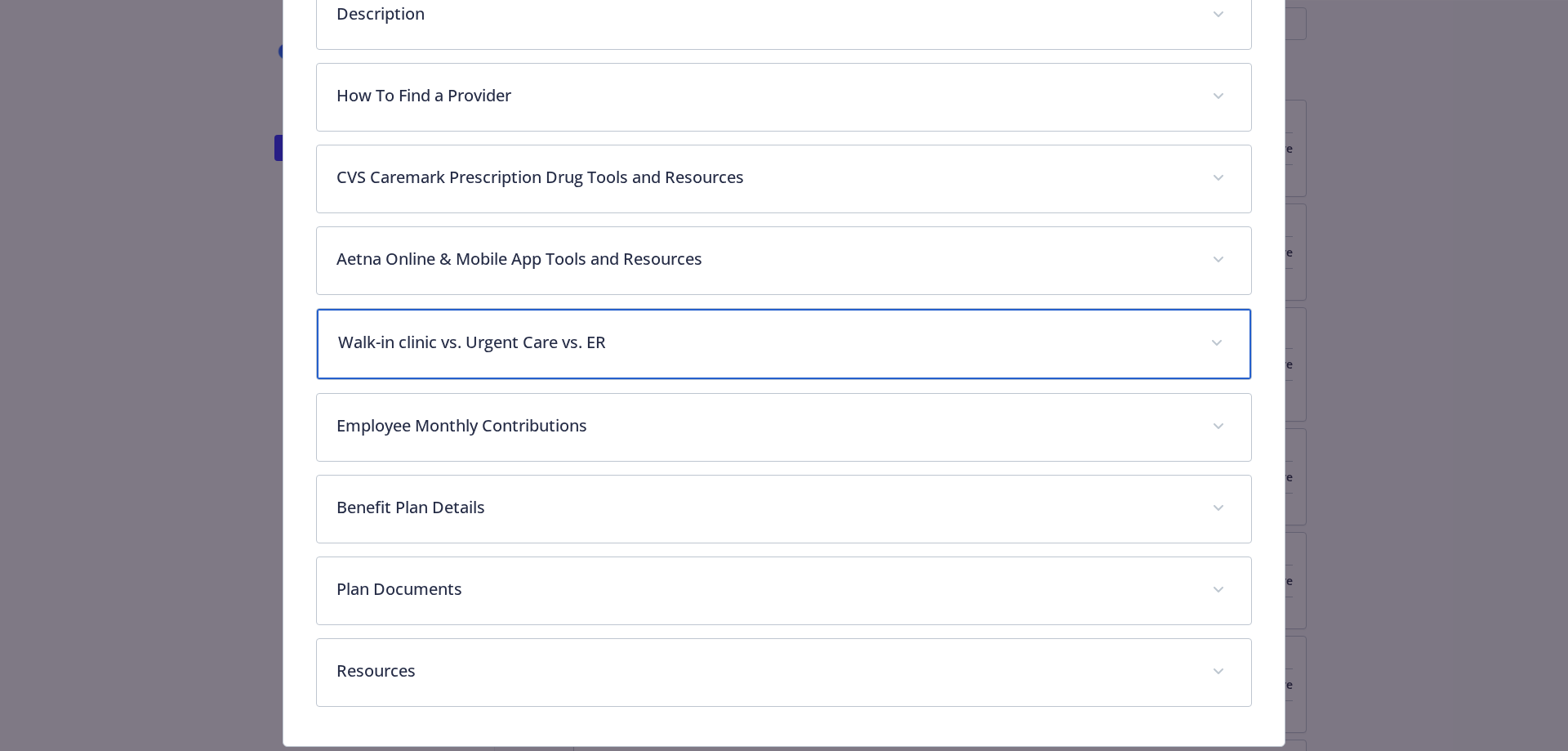
click at [801, 330] on p "Walk-in clinic vs. Urgent Care vs. ER" at bounding box center [764, 342] width 853 height 25
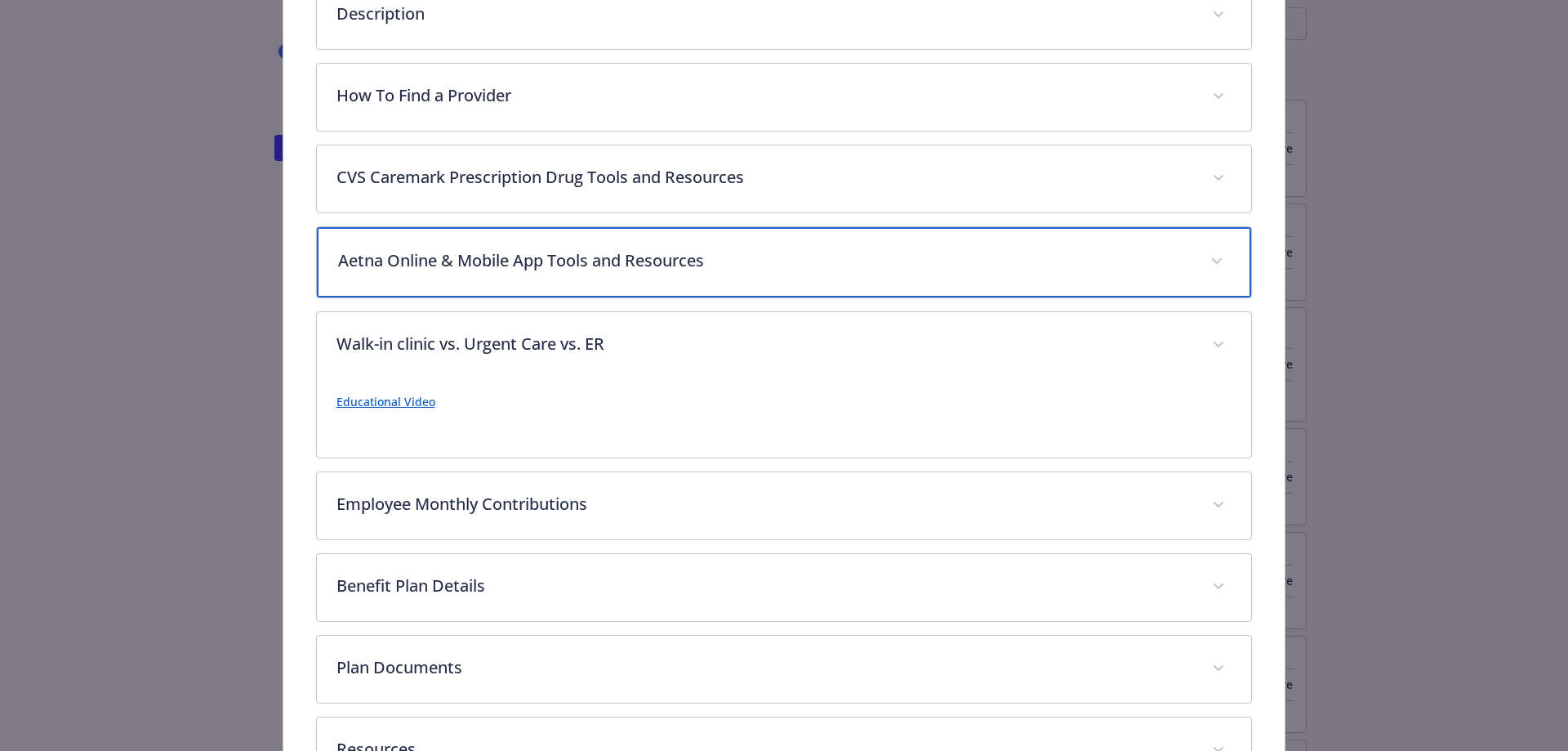
click at [796, 249] on p "Aetna Online & Mobile App Tools and Resources" at bounding box center [764, 261] width 853 height 25
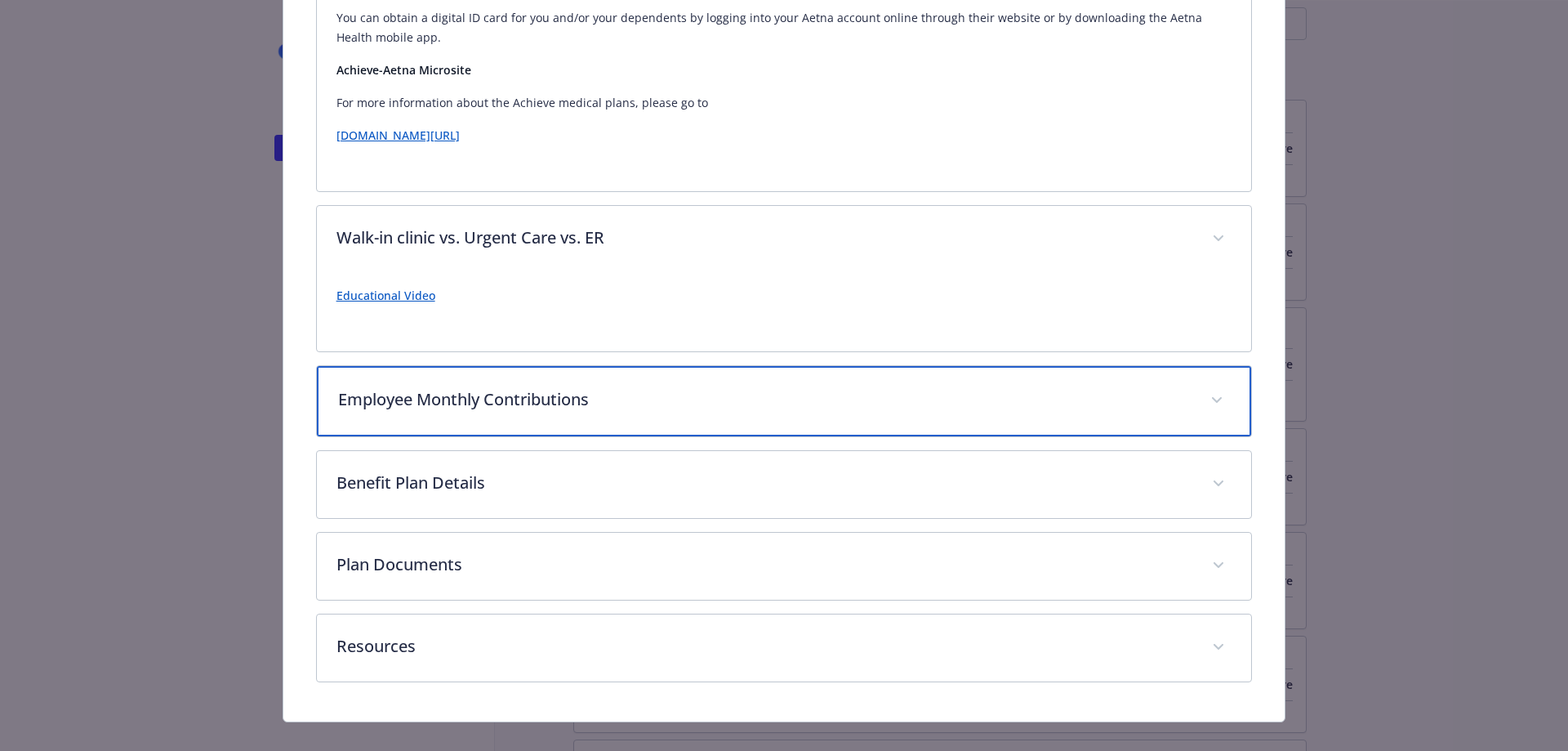
scroll to position [1119, 0]
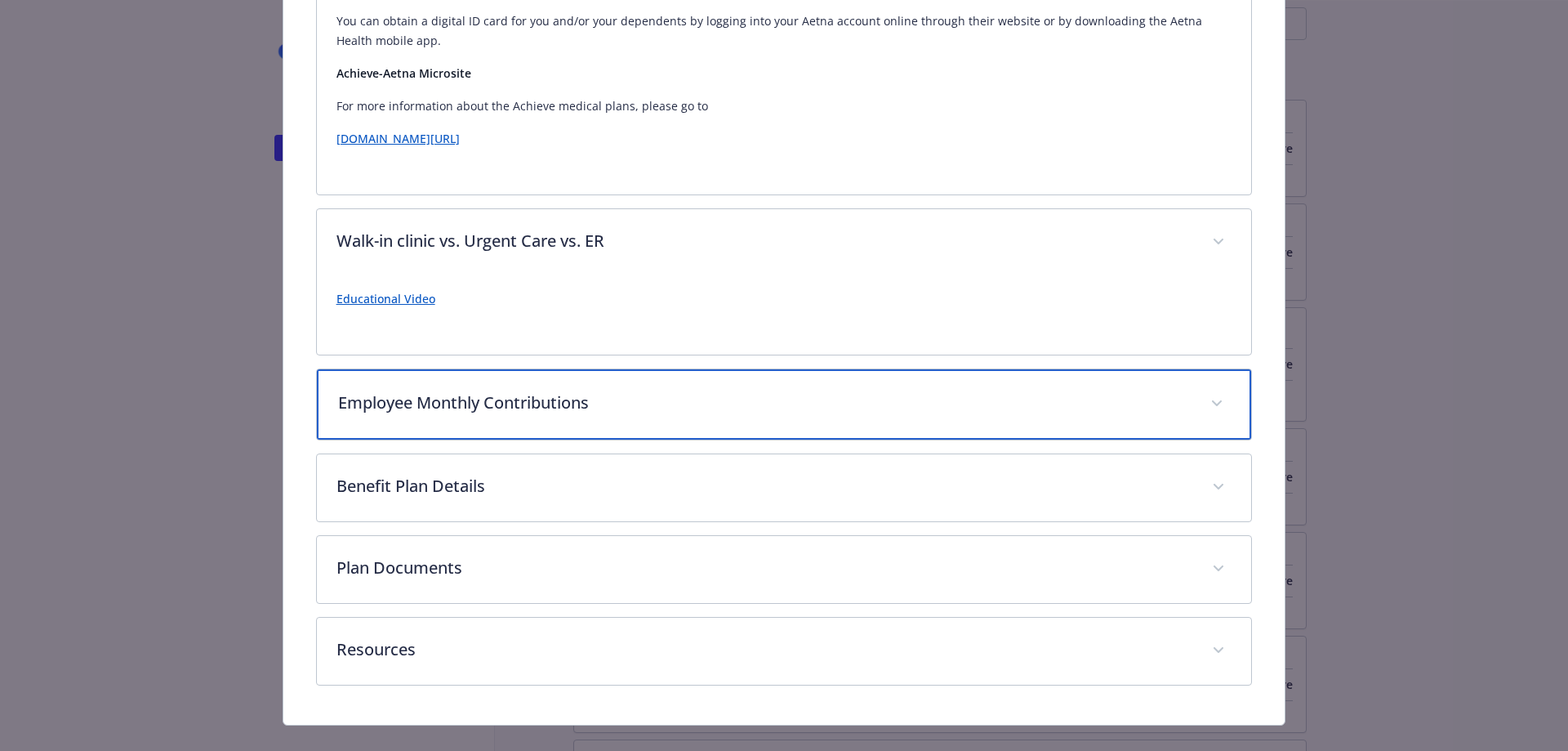
click at [816, 390] on p "Employee Monthly Contributions" at bounding box center [764, 403] width 853 height 25
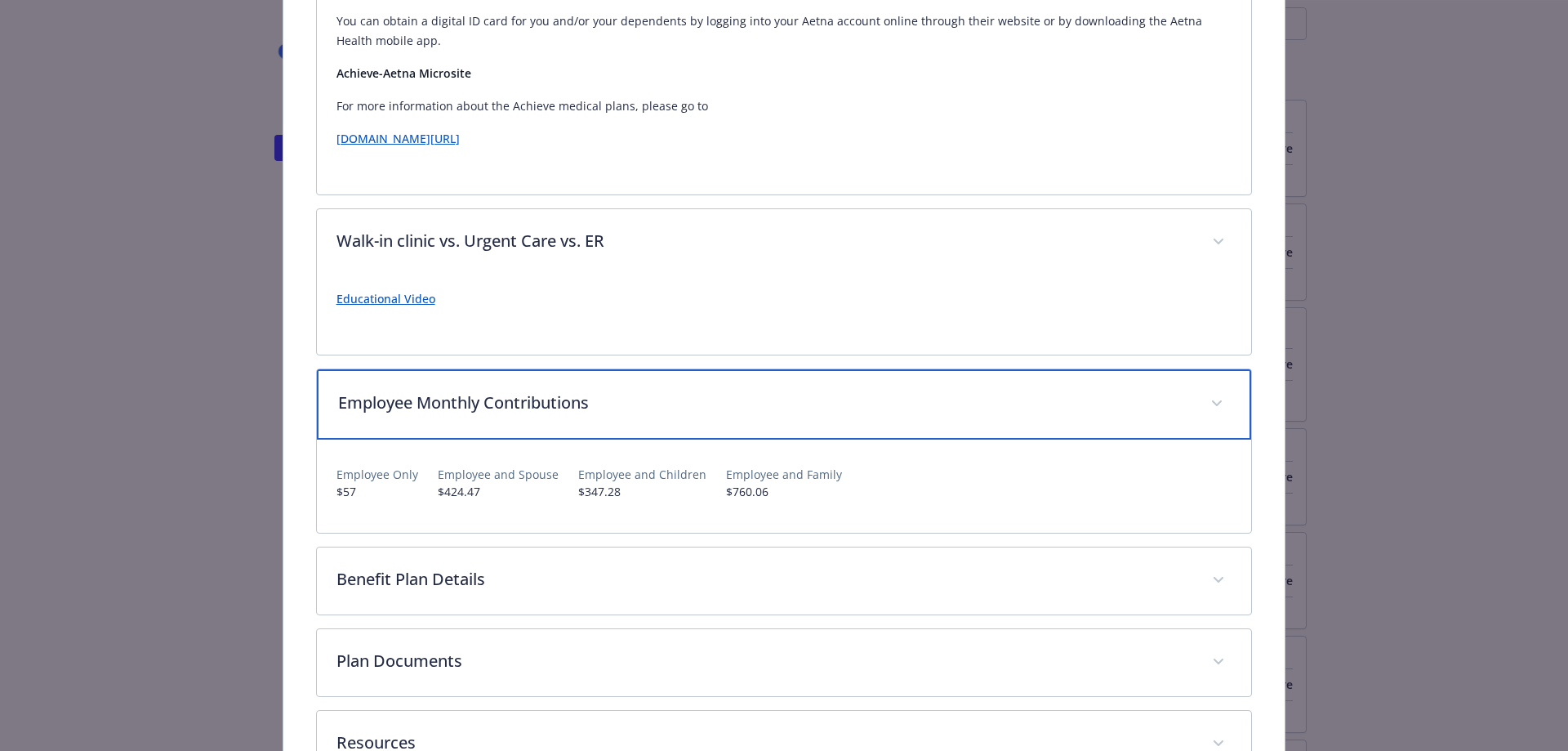
scroll to position [1216, 0]
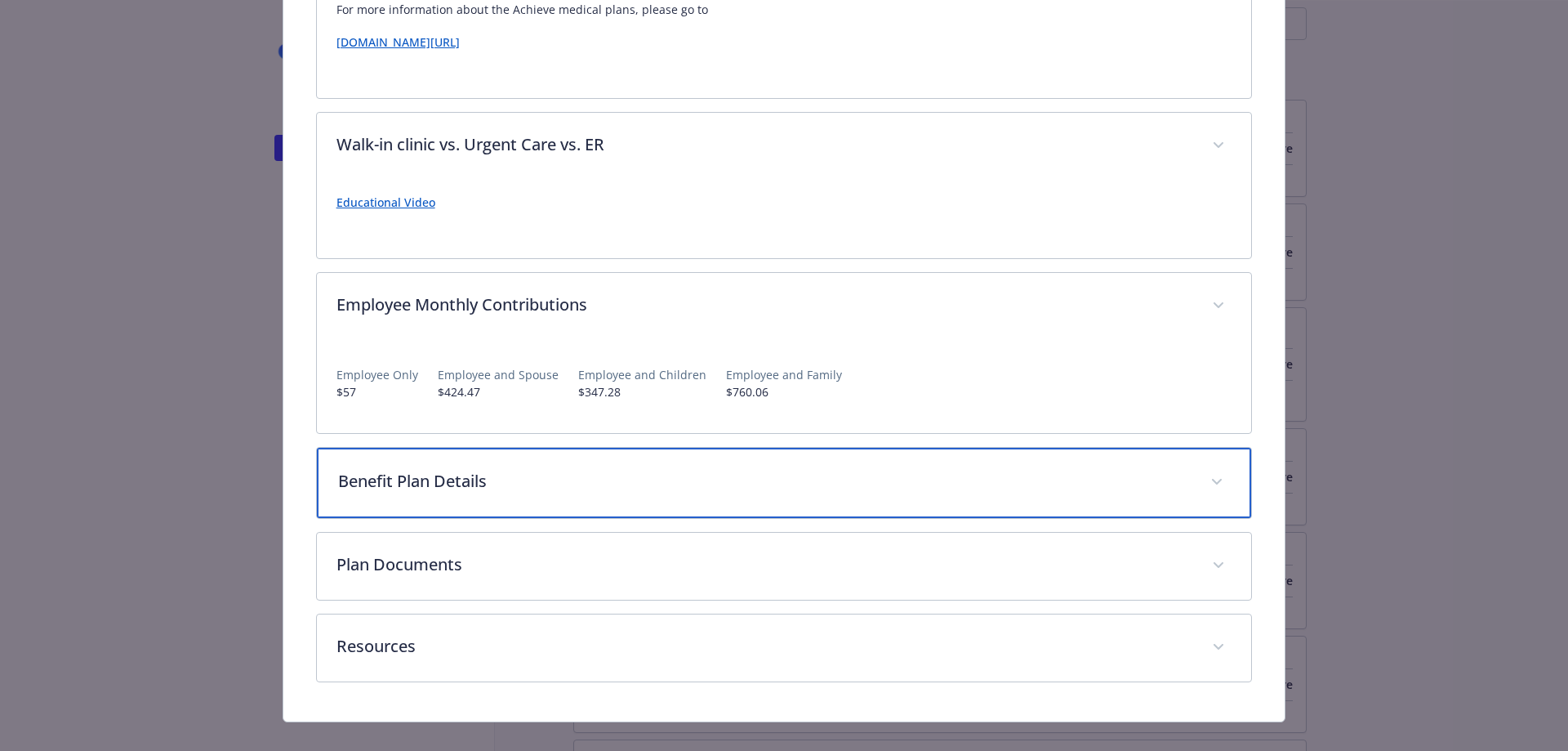
click at [874, 472] on div "Benefit Plan Details" at bounding box center [784, 482] width 935 height 70
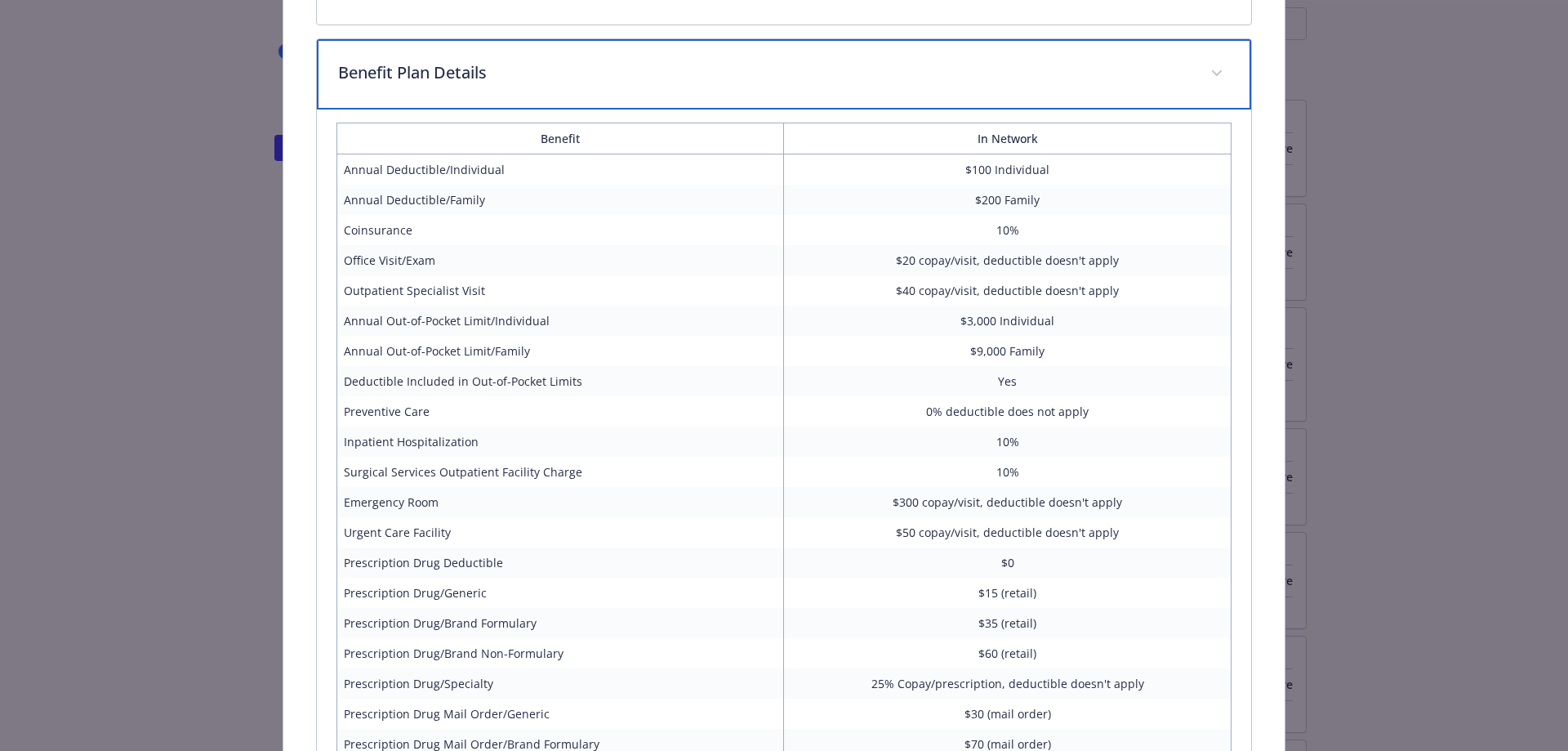
scroll to position [1542, 0]
